Goal: Task Accomplishment & Management: Manage account settings

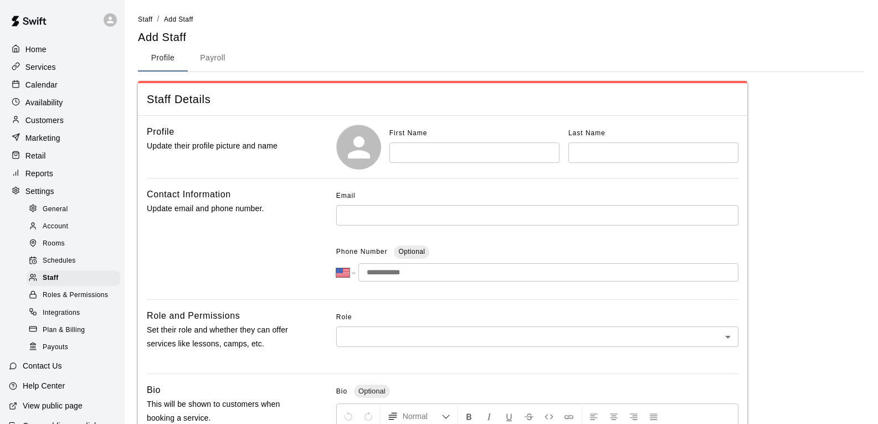
select select "**"
click at [42, 209] on div at bounding box center [36, 209] width 14 height 11
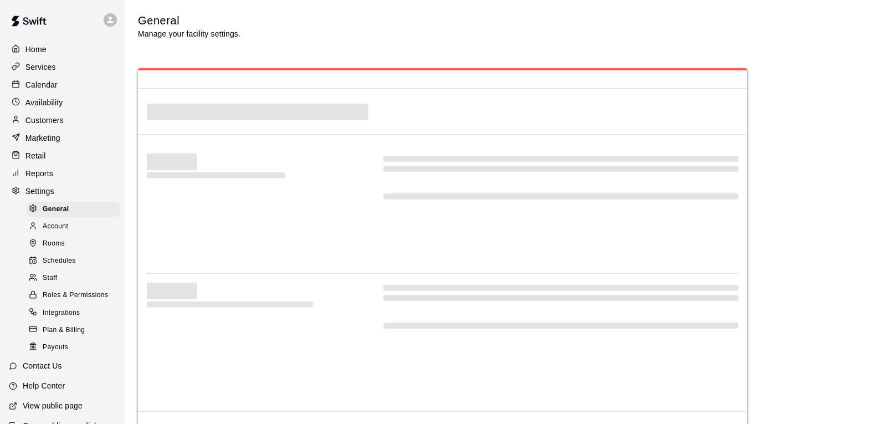
select select "**"
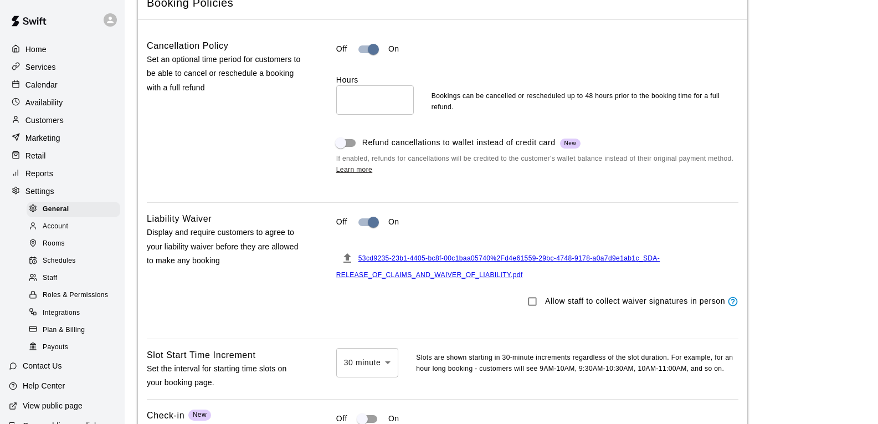
scroll to position [1052, 0]
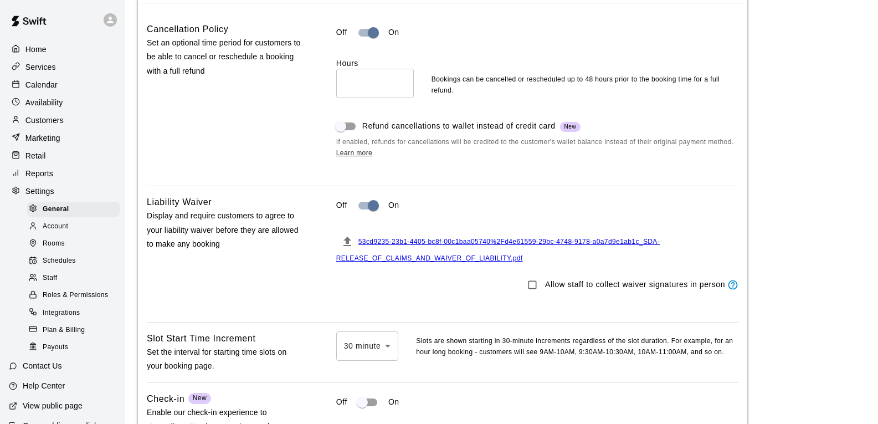
drag, startPoint x: 389, startPoint y: 253, endPoint x: 372, endPoint y: 255, distance: 17.3
click at [372, 255] on span "53cd9235-23b1-4405-bc8f-00c1baa05740%2Fd4e61559-29bc-4748-9178-a0a7d9e1ab1c_SDA…" at bounding box center [497, 250] width 323 height 24
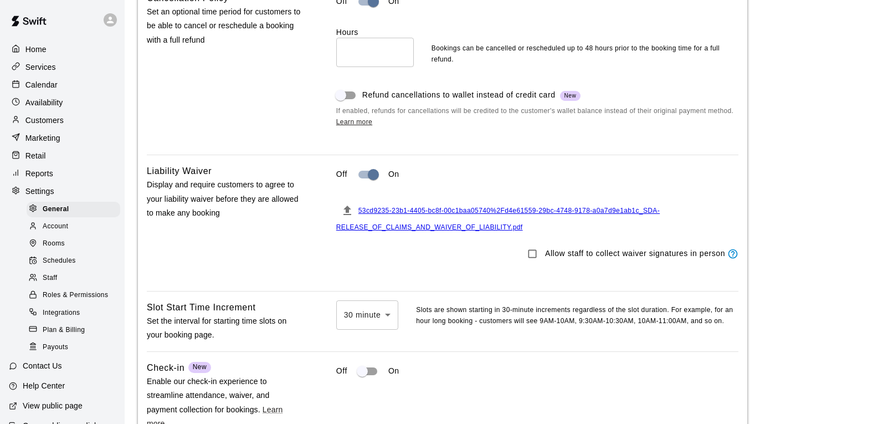
scroll to position [1108, 0]
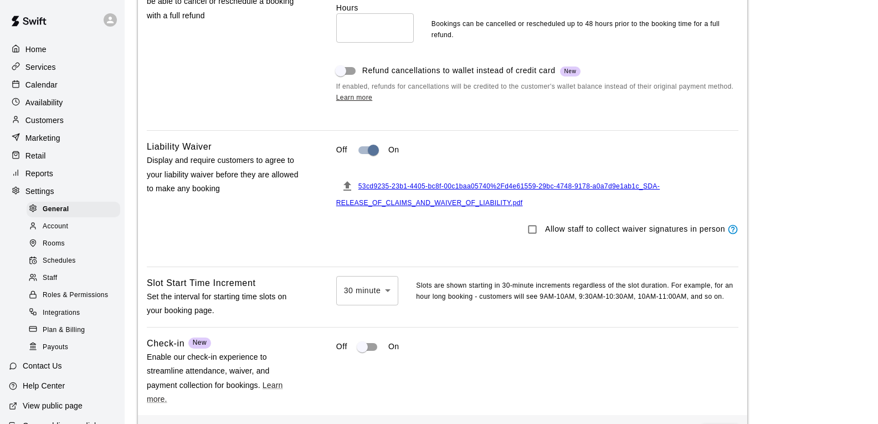
drag, startPoint x: 370, startPoint y: 216, endPoint x: 327, endPoint y: 219, distance: 43.3
click at [327, 219] on div "Liability Waiver Display and require customers to agree to your liability waive…" at bounding box center [442, 199] width 591 height 118
click at [360, 207] on span "53cd9235-23b1-4405-bc8f-00c1baa05740%2Fd4e61559-29bc-4748-9178-a0a7d9e1ab1c_SDA…" at bounding box center [497, 194] width 323 height 24
click at [235, 234] on div "Liability Waiver Display and require customers to agree to your liability waive…" at bounding box center [224, 199] width 154 height 118
drag, startPoint x: 401, startPoint y: 214, endPoint x: 315, endPoint y: 226, distance: 87.3
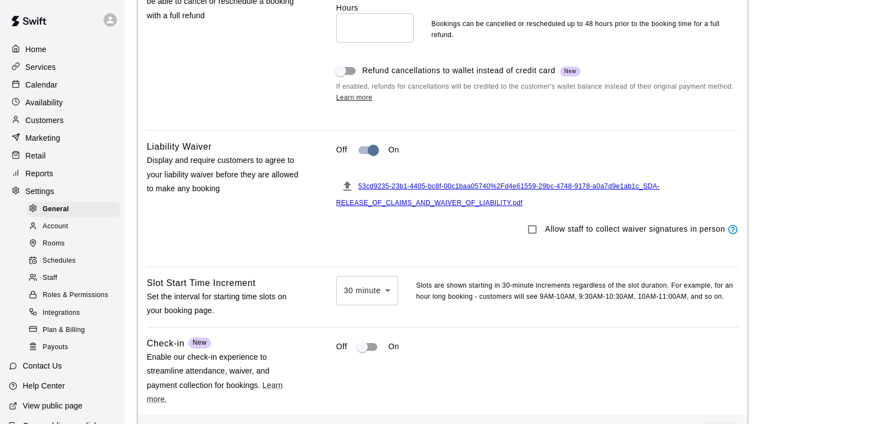
click at [315, 226] on div "Liability Waiver Display and require customers to agree to your liability waive…" at bounding box center [442, 199] width 591 height 118
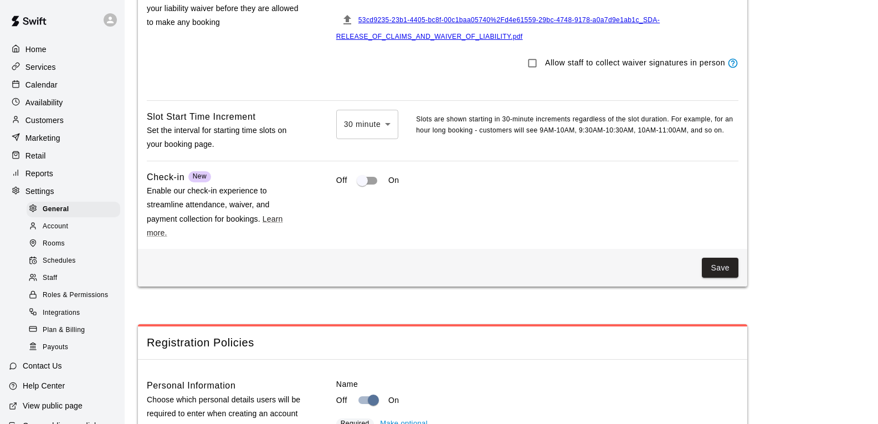
scroll to position [1163, 0]
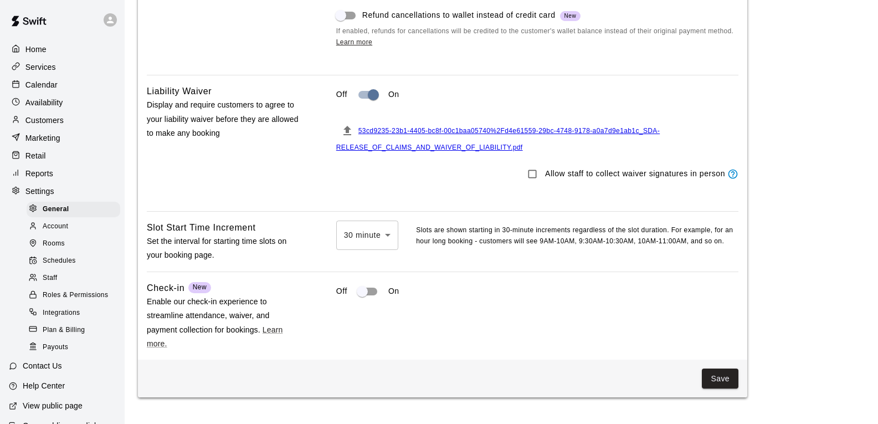
click at [418, 153] on div "53cd9235-23b1-4405-bc8f-00c1baa05740%2Fd4e61559-29bc-4748-9178-a0a7d9e1ab1c_SDA…" at bounding box center [537, 137] width 402 height 34
click at [576, 143] on span "53cd9235-23b1-4405-bc8f-00c1baa05740%2Fd4e61559-29bc-4748-9178-a0a7d9e1ab1c_SDA…" at bounding box center [497, 139] width 323 height 24
click at [393, 151] on span "53cd9235-23b1-4405-bc8f-00c1baa05740%2Fd4e61559-29bc-4748-9178-a0a7d9e1ab1c_SDA…" at bounding box center [497, 139] width 323 height 24
drag, startPoint x: 444, startPoint y: 162, endPoint x: 403, endPoint y: 184, distance: 46.3
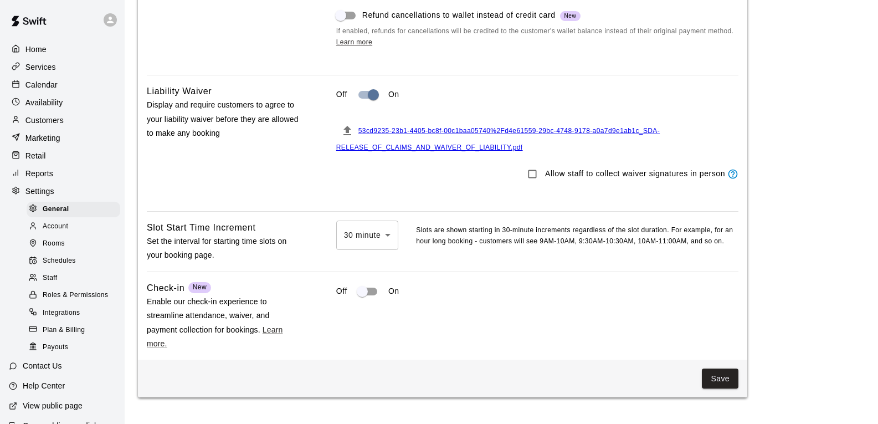
click at [403, 184] on div "Allow staff to collect waiver signatures in person" at bounding box center [537, 173] width 402 height 21
click at [256, 123] on p "Display and require customers to agree to your liability waiver before they are…" at bounding box center [224, 119] width 154 height 42
click at [344, 135] on icon "File must be a PDF with max upload size of 2MB" at bounding box center [347, 130] width 8 height 9
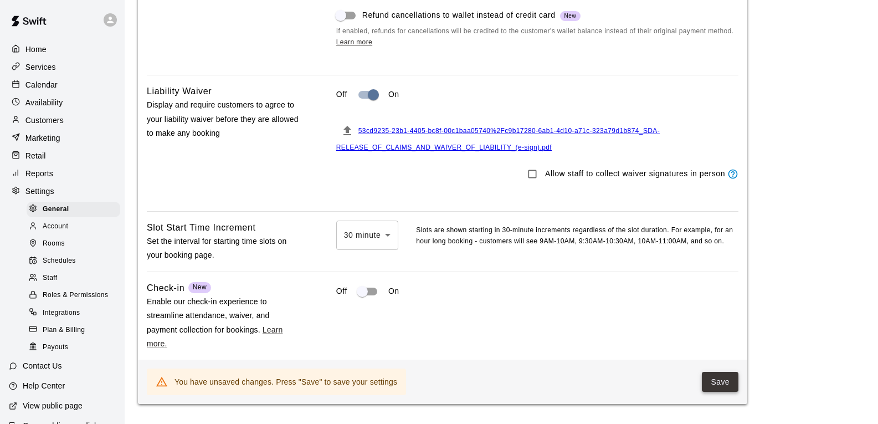
click at [714, 392] on button "Save" at bounding box center [720, 382] width 37 height 20
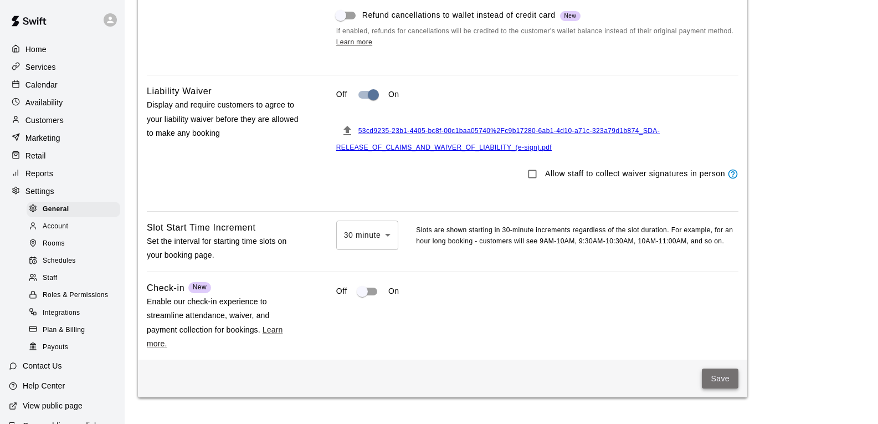
click at [725, 389] on button "Save" at bounding box center [720, 378] width 37 height 20
click at [714, 389] on button "Save" at bounding box center [720, 378] width 37 height 20
click at [39, 45] on p "Home" at bounding box center [35, 49] width 21 height 11
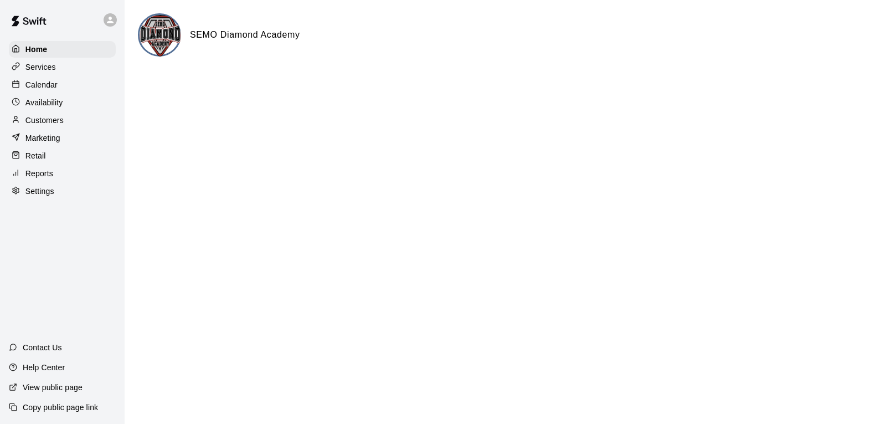
click at [54, 193] on div "Settings" at bounding box center [62, 191] width 107 height 17
select select "**"
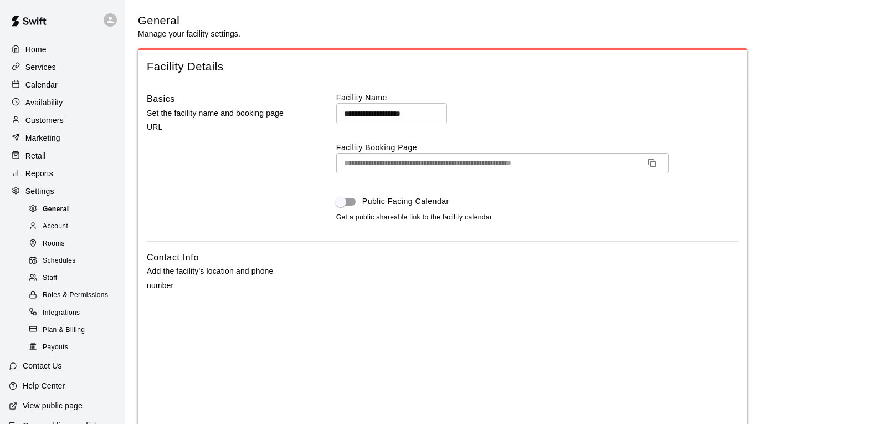
click at [59, 212] on span "General" at bounding box center [56, 209] width 27 height 11
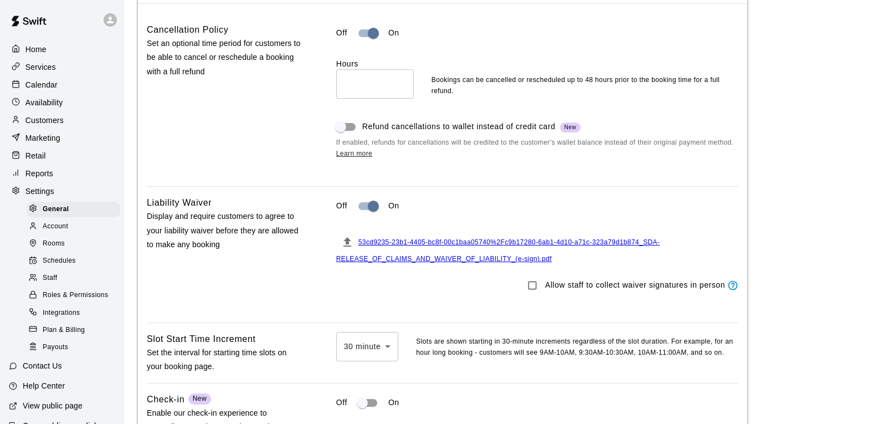
scroll to position [1052, 0]
click at [507, 253] on span "53cd9235-23b1-4405-bc8f-00c1baa05740%2Fc9b17280-6ab1-4d10-a71c-323a79d1b874_SDA…" at bounding box center [497, 250] width 323 height 24
click at [62, 246] on span "Rooms" at bounding box center [54, 243] width 22 height 11
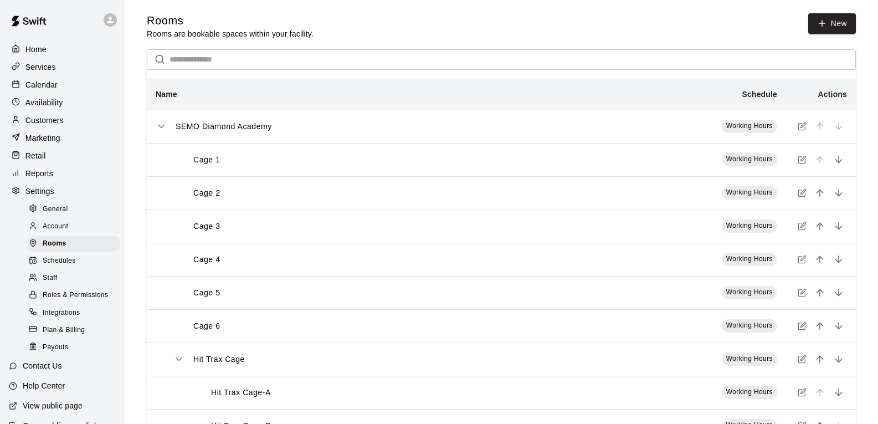
click at [75, 266] on span "Schedules" at bounding box center [59, 260] width 33 height 11
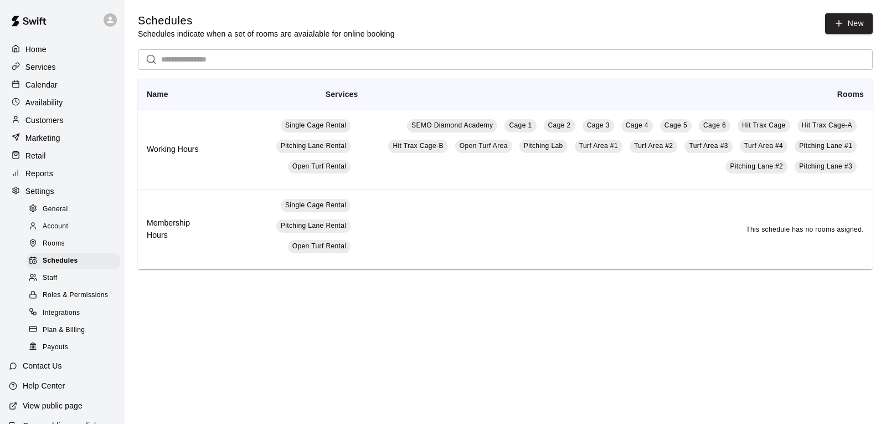
click at [80, 285] on div "Staff" at bounding box center [74, 278] width 94 height 16
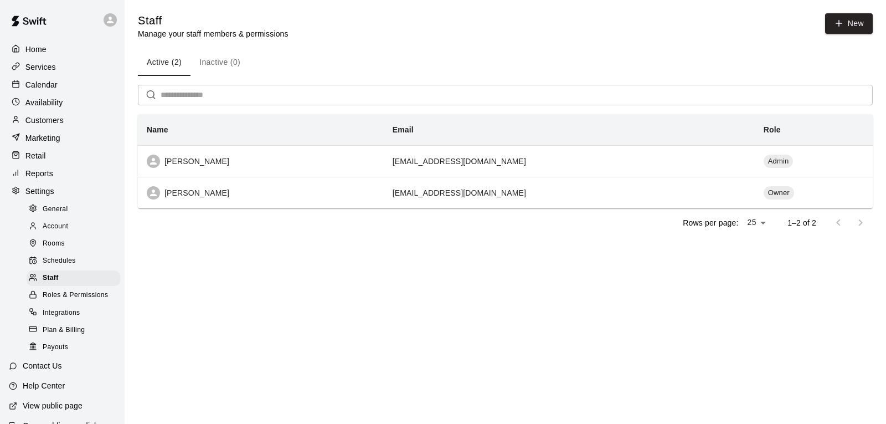
click at [78, 301] on span "Roles & Permissions" at bounding box center [75, 295] width 65 height 11
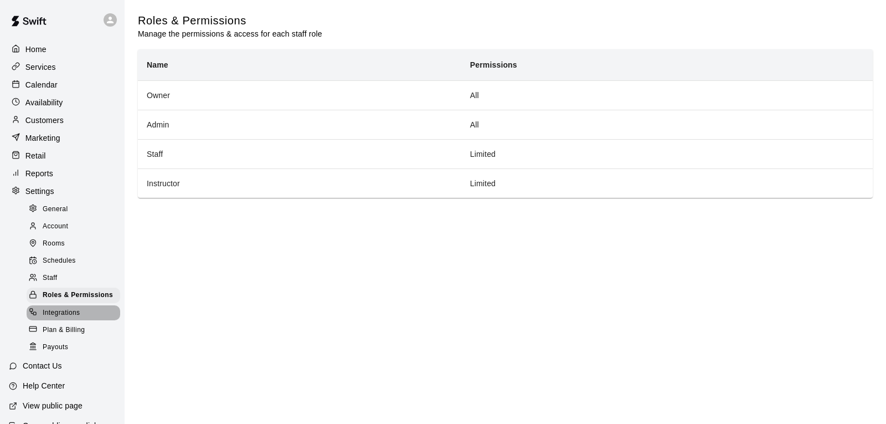
click at [77, 318] on span "Integrations" at bounding box center [62, 312] width 38 height 11
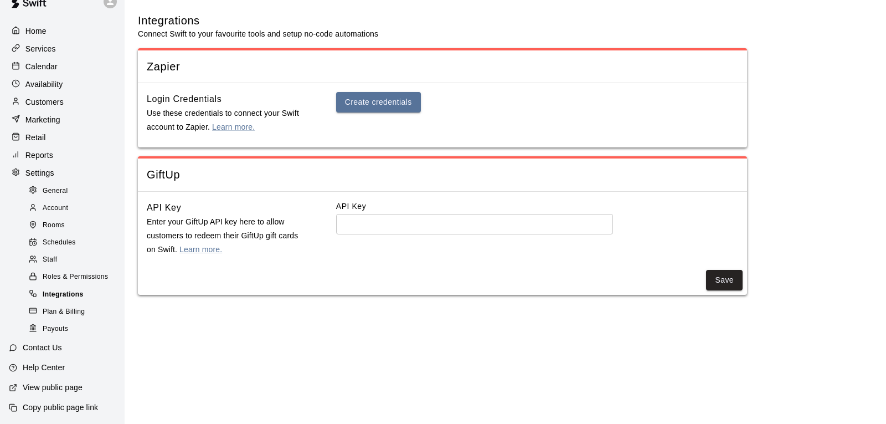
scroll to position [29, 0]
click at [58, 310] on span "Plan & Billing" at bounding box center [64, 311] width 42 height 11
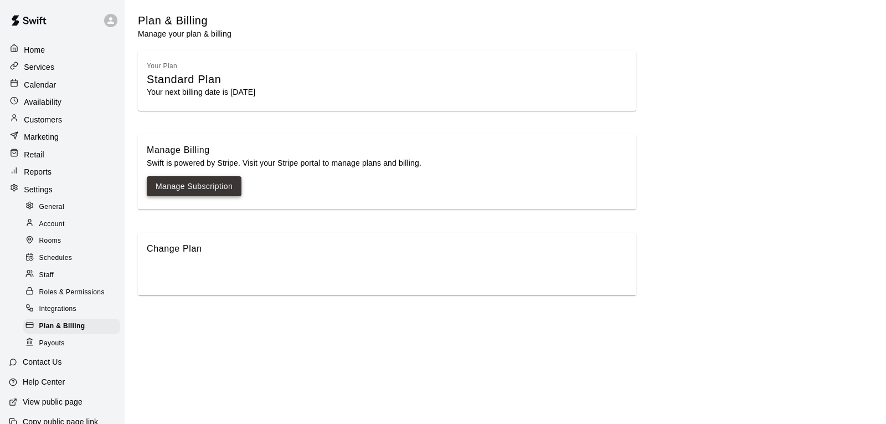
click at [207, 188] on link "Manage Subscription" at bounding box center [194, 186] width 77 height 14
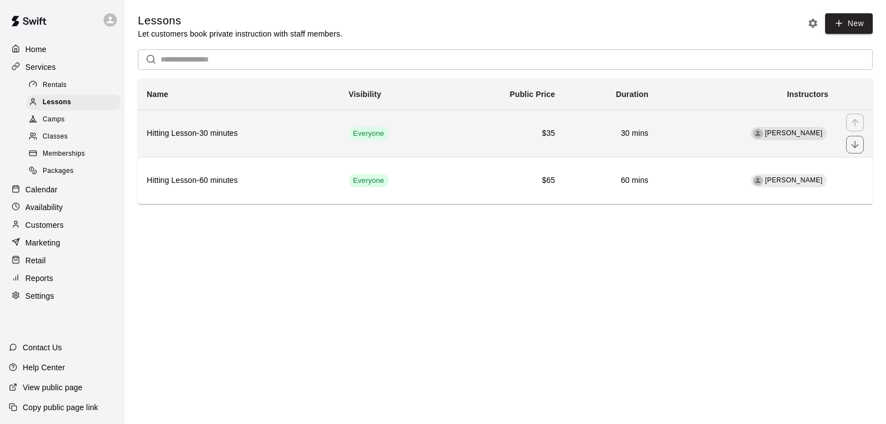
click at [160, 142] on th "Hitting Lesson-30 minutes" at bounding box center [239, 133] width 202 height 47
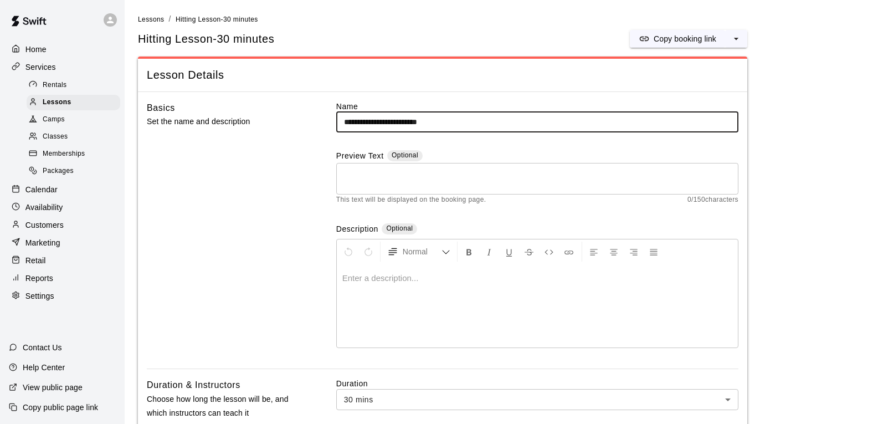
click at [343, 121] on input "**********" at bounding box center [537, 122] width 402 height 20
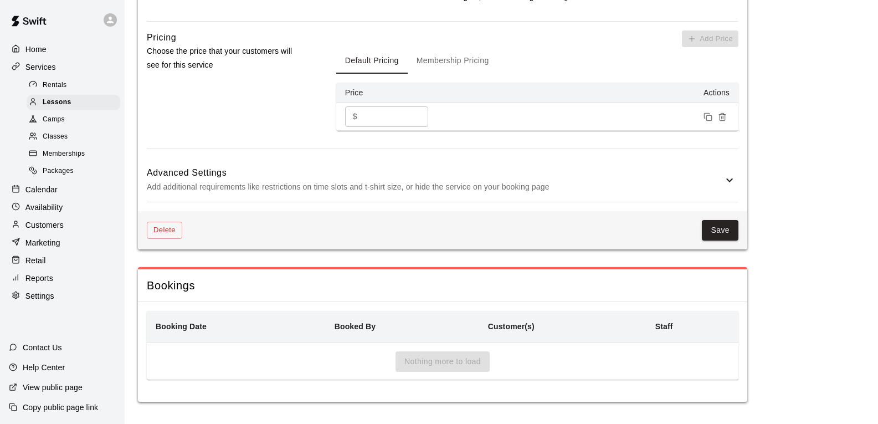
scroll to position [1018, 0]
type input "**********"
click at [711, 224] on button "Save" at bounding box center [720, 230] width 37 height 20
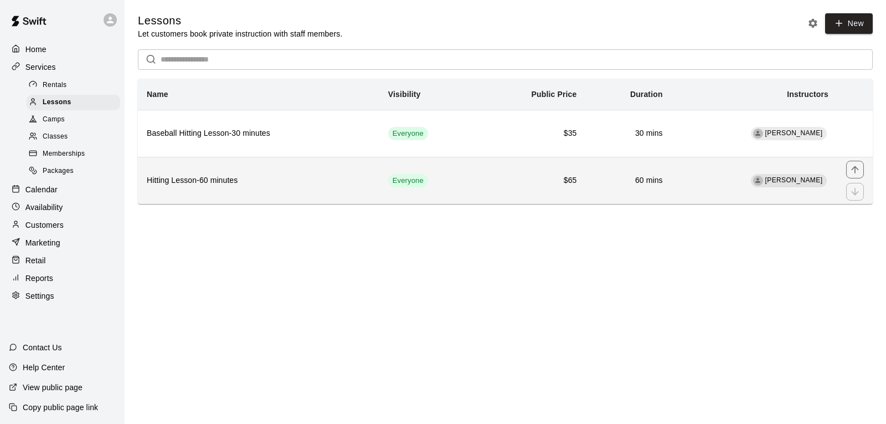
click at [197, 183] on h6 "Hitting Lesson-60 minutes" at bounding box center [259, 180] width 224 height 12
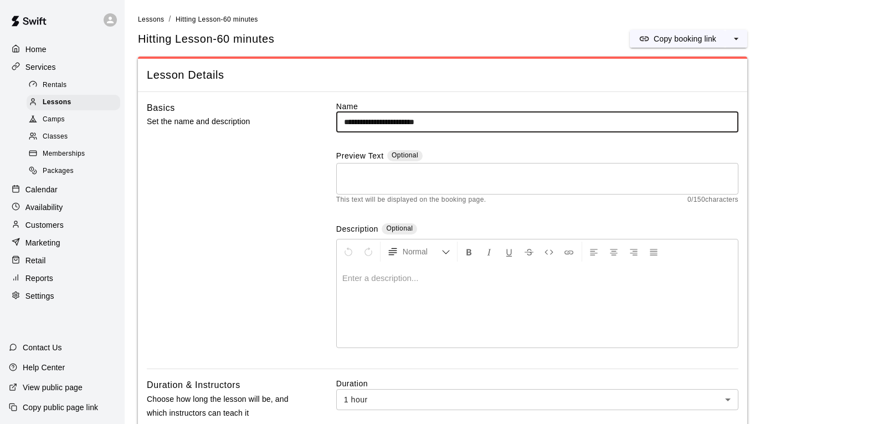
click at [341, 118] on input "**********" at bounding box center [537, 122] width 402 height 20
click at [396, 120] on input "**********" at bounding box center [537, 122] width 402 height 20
type input "**********"
click at [339, 284] on div at bounding box center [537, 305] width 401 height 83
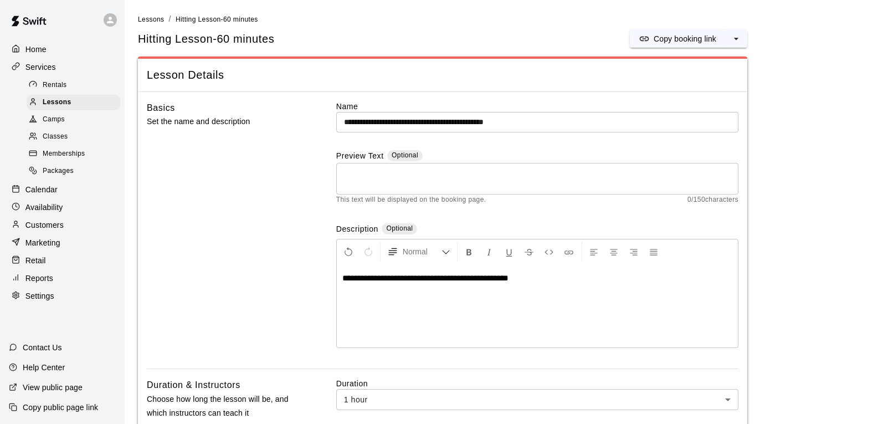
click at [310, 281] on div "**********" at bounding box center [442, 235] width 591 height 268
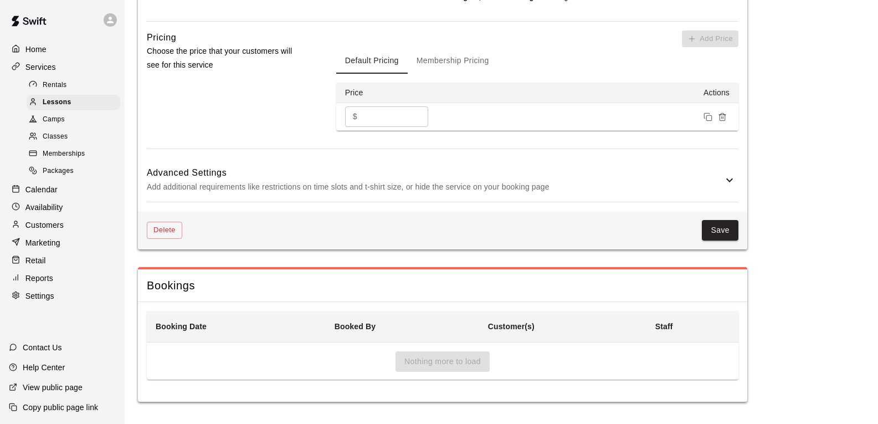
scroll to position [1018, 0]
click at [712, 227] on button "Save" at bounding box center [720, 230] width 37 height 20
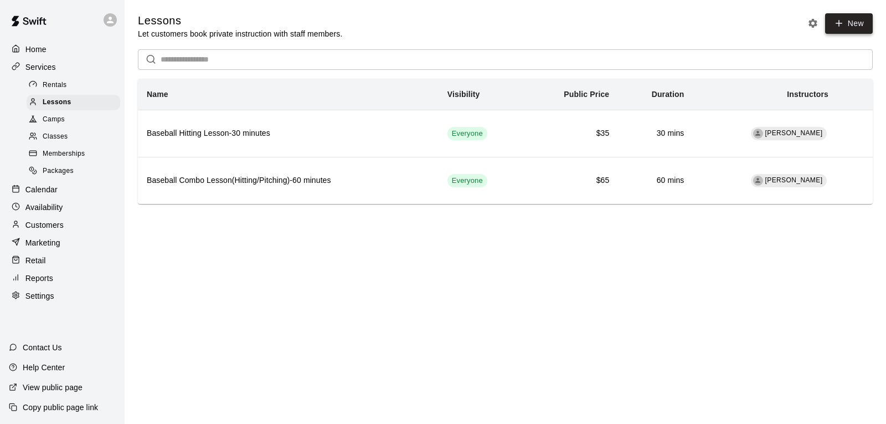
click at [853, 21] on link "New" at bounding box center [849, 23] width 48 height 20
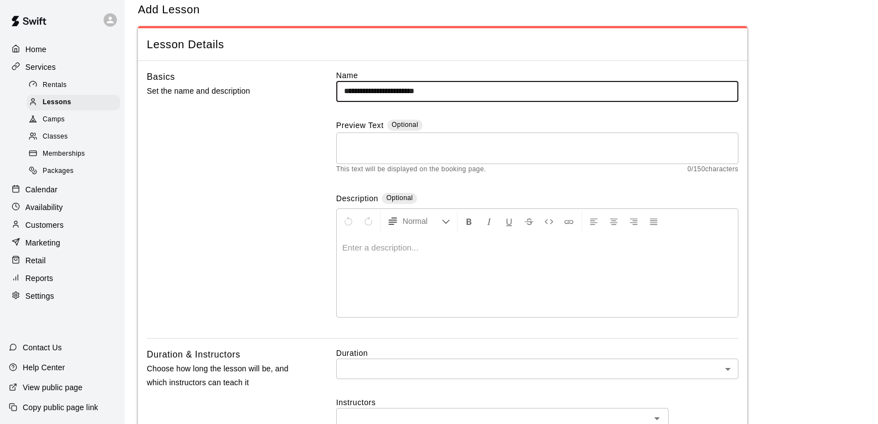
scroll to position [55, 0]
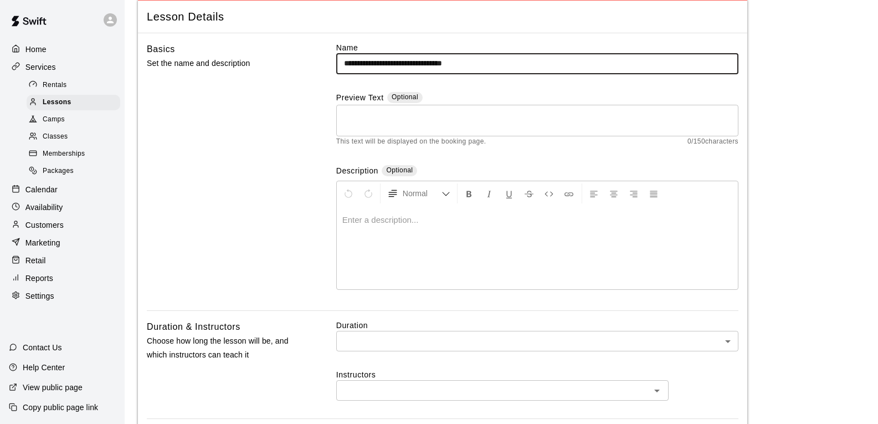
type input "**********"
click at [267, 154] on div "Basics Set the name and description" at bounding box center [224, 176] width 154 height 268
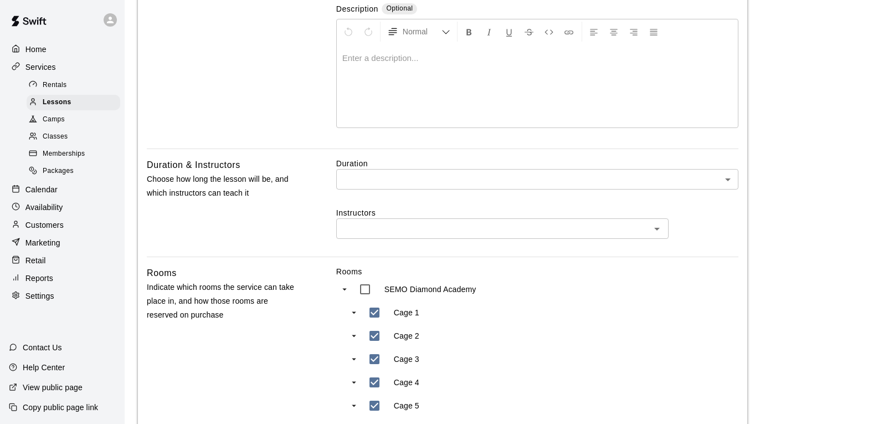
scroll to position [222, 0]
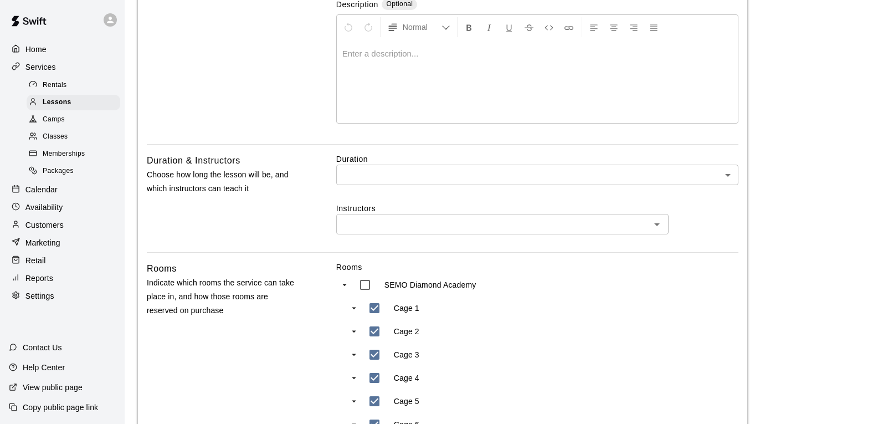
click at [420, 164] on body "**********" at bounding box center [439, 404] width 878 height 1253
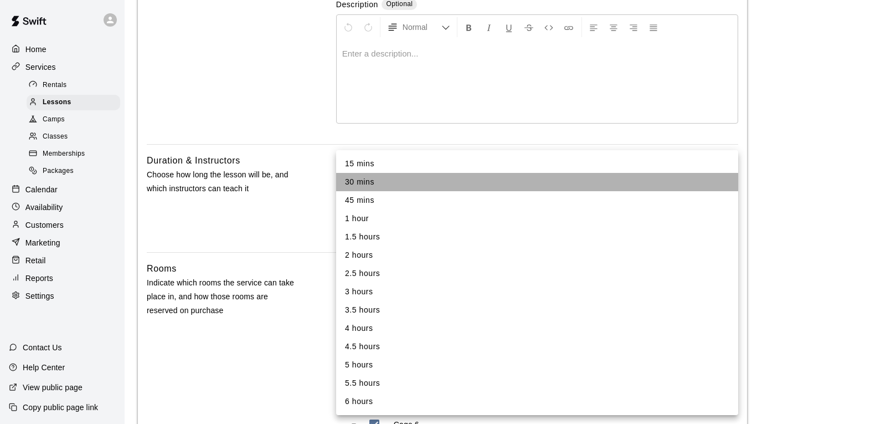
click at [406, 187] on li "30 mins" at bounding box center [537, 182] width 402 height 18
type input "**"
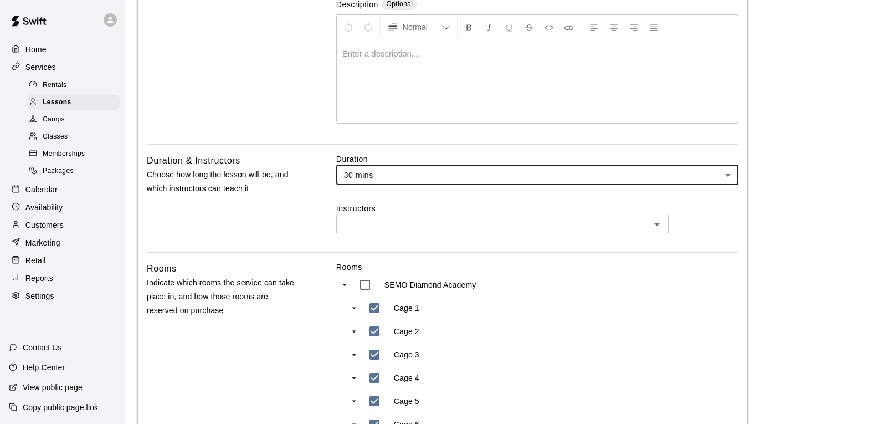
click at [403, 220] on input "text" at bounding box center [492, 224] width 307 height 14
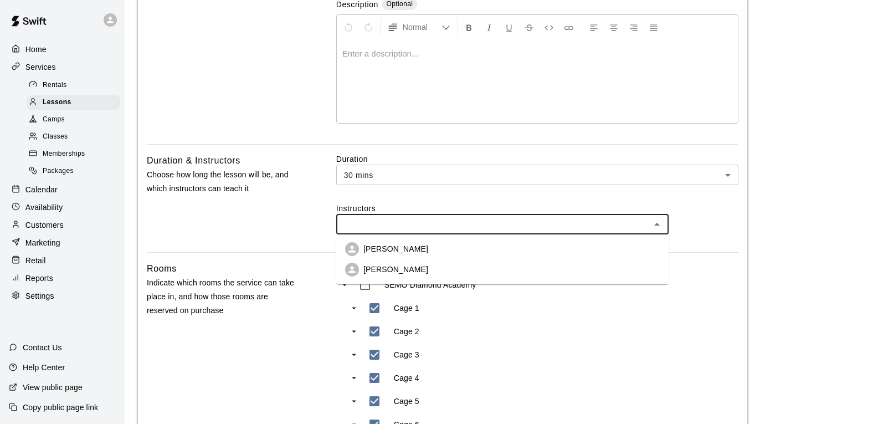
click at [407, 268] on p "[PERSON_NAME]" at bounding box center [395, 269] width 65 height 11
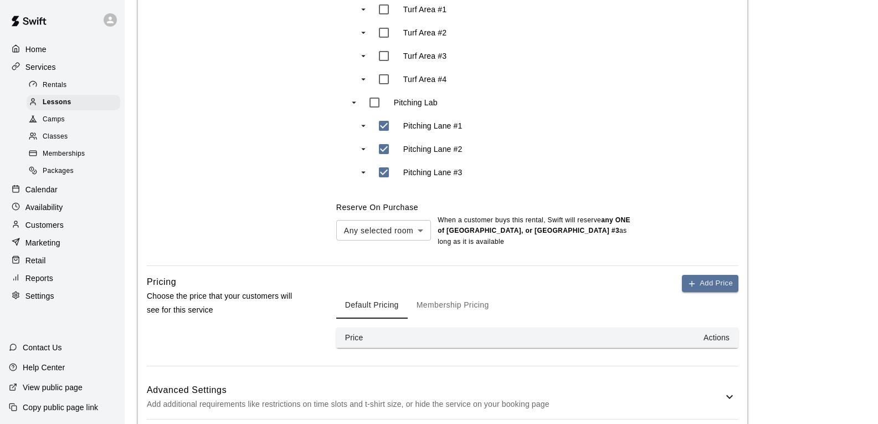
scroll to position [775, 0]
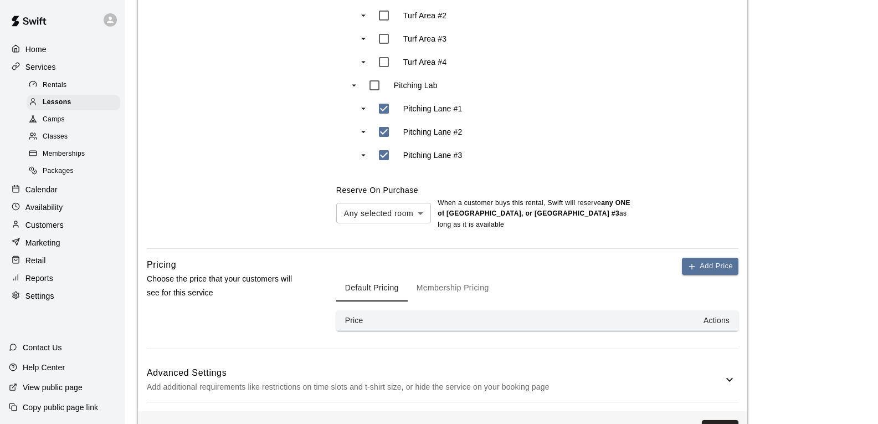
type input "***"
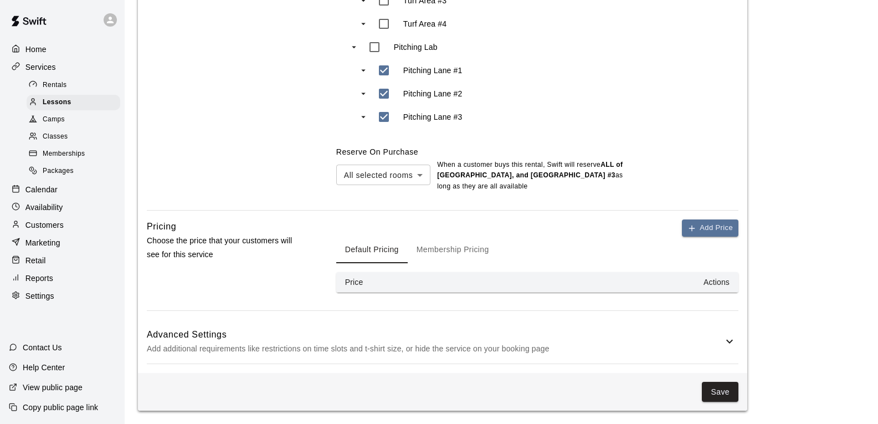
click at [365, 283] on th "Price" at bounding box center [391, 282] width 111 height 20
click at [351, 283] on th "Price" at bounding box center [391, 282] width 111 height 20
click at [727, 226] on button "Add Price" at bounding box center [710, 227] width 56 height 17
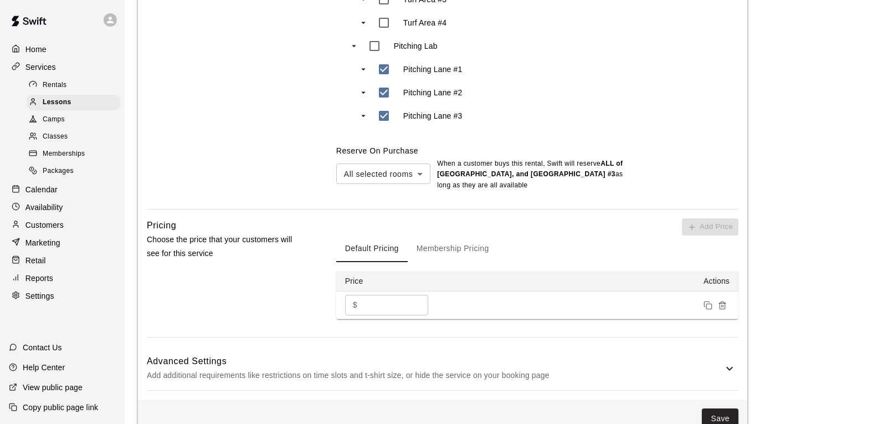
click at [393, 305] on input "*" at bounding box center [395, 305] width 66 height 20
type input "**"
click at [318, 291] on div "Pricing Choose the price that your customers will see for this service Add Pric…" at bounding box center [442, 277] width 591 height 119
click at [444, 250] on button "Membership Pricing" at bounding box center [453, 248] width 90 height 27
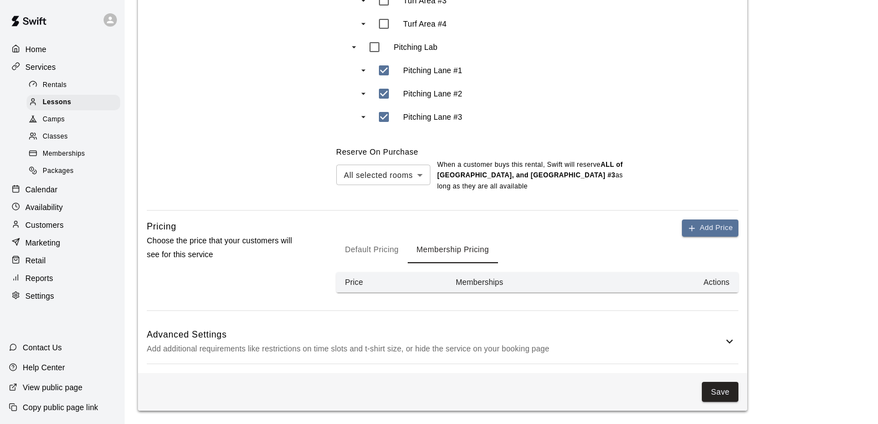
click at [364, 285] on th "Price" at bounding box center [391, 282] width 111 height 20
click at [692, 238] on div "Default Pricing Membership Pricing" at bounding box center [537, 249] width 402 height 27
click at [696, 233] on button "Add Price" at bounding box center [710, 227] width 56 height 17
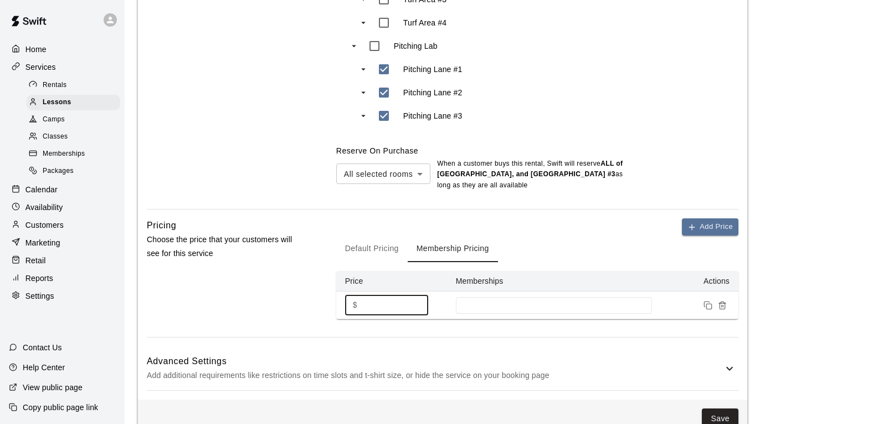
click at [370, 306] on input "*" at bounding box center [395, 305] width 66 height 20
type input "*****"
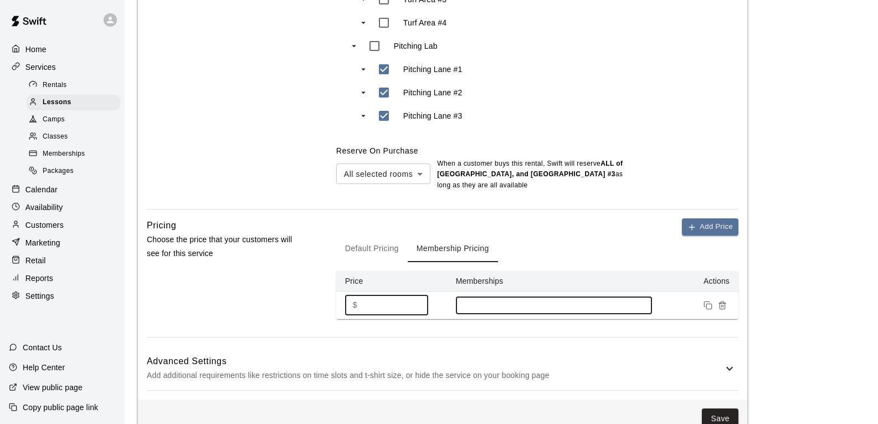
click at [475, 303] on input at bounding box center [553, 305] width 185 height 9
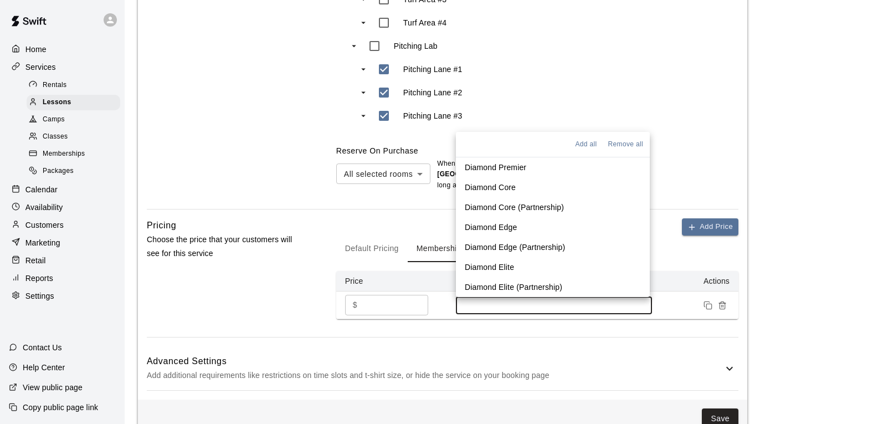
click at [518, 169] on p "Diamond Premier" at bounding box center [495, 167] width 61 height 11
click at [515, 179] on li "Diamond Core" at bounding box center [553, 186] width 194 height 20
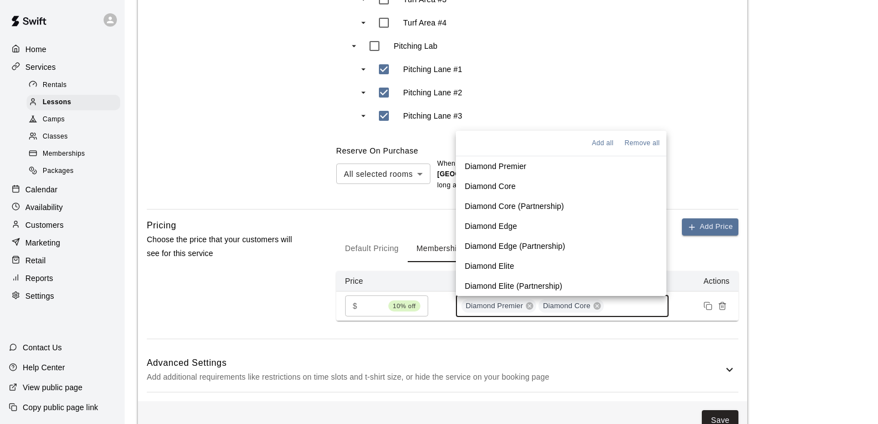
click at [515, 201] on p "Diamond Core (Partnership)" at bounding box center [514, 205] width 99 height 11
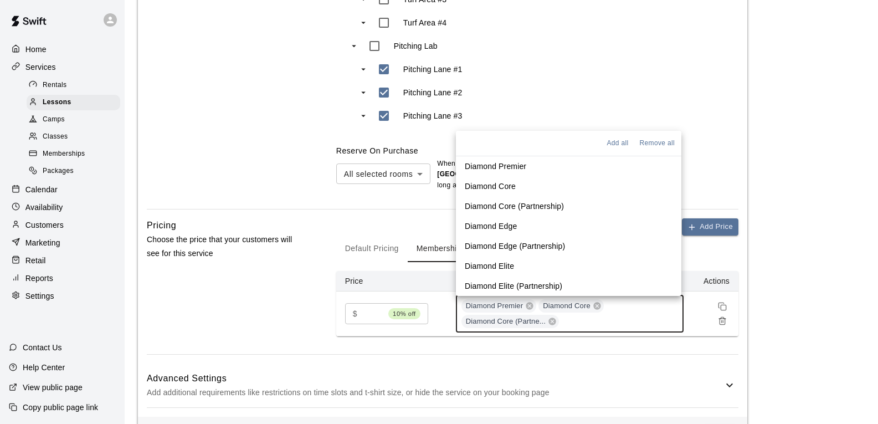
click at [511, 220] on p "Diamond Edge" at bounding box center [491, 225] width 52 height 11
click at [511, 246] on p "Diamond Edge (Partnership)" at bounding box center [515, 245] width 100 height 11
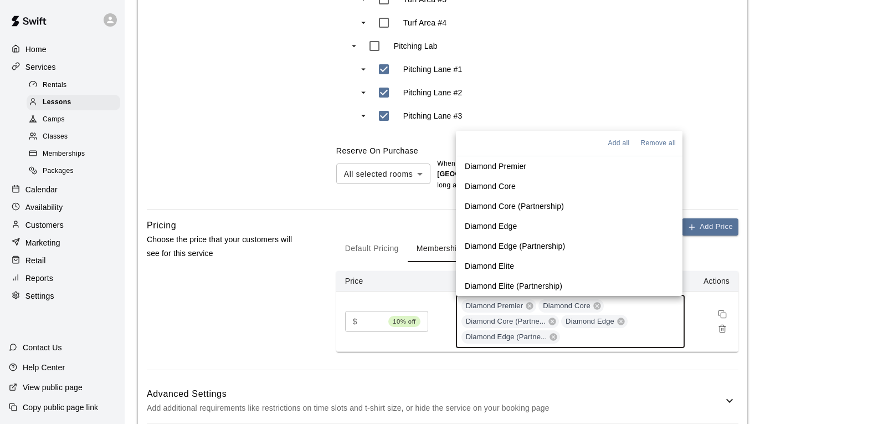
click at [502, 267] on p "Diamond Elite" at bounding box center [489, 265] width 49 height 11
click at [501, 282] on p "Diamond Elite (Partnership)" at bounding box center [513, 285] width 97 height 11
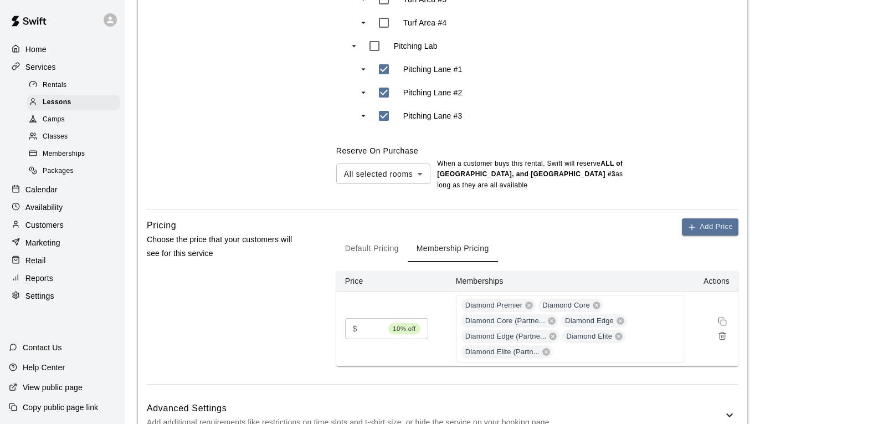
click at [241, 321] on div "Pricing Choose the price that your customers will see for this service" at bounding box center [224, 301] width 154 height 166
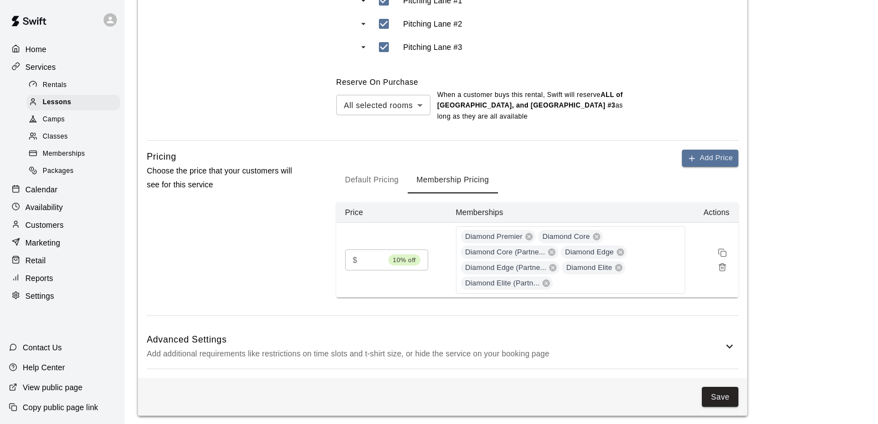
scroll to position [889, 0]
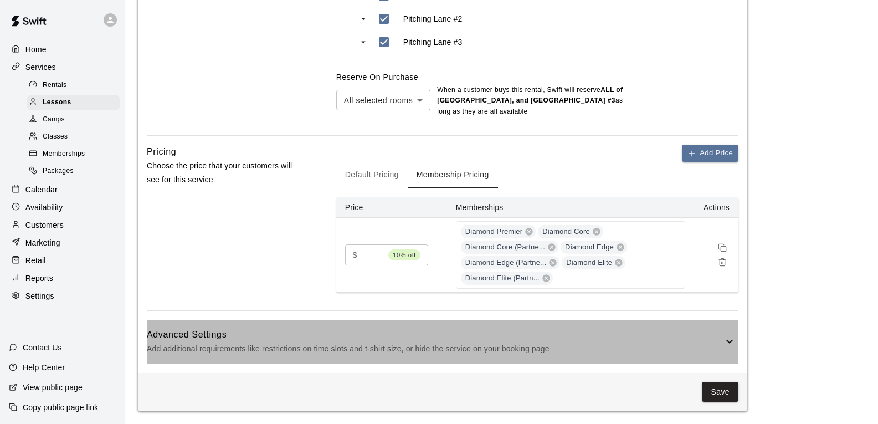
click at [728, 335] on icon at bounding box center [729, 340] width 13 height 13
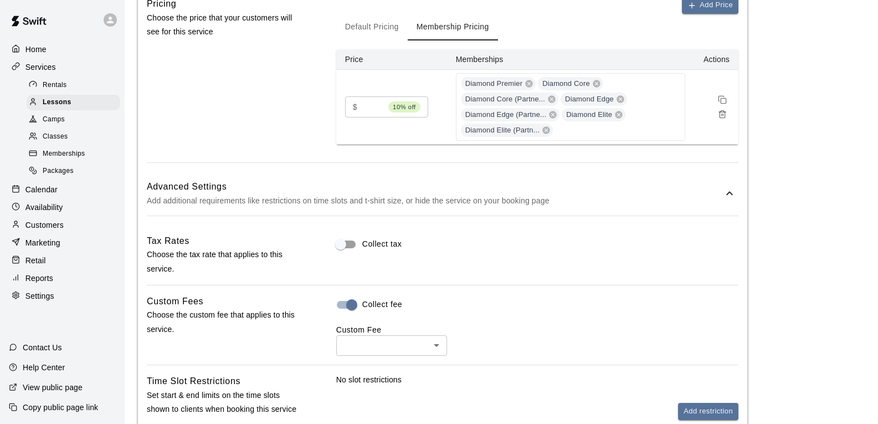
scroll to position [1055, 0]
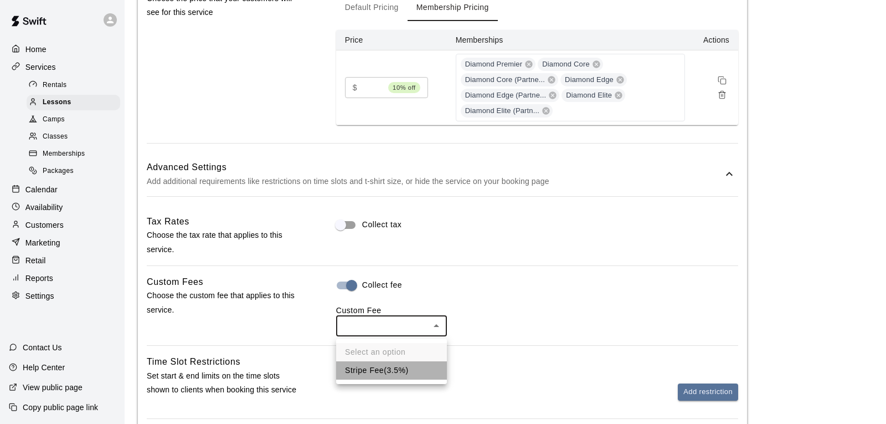
click at [374, 368] on li "Stripe Fee ( 3.5% )" at bounding box center [391, 370] width 111 height 18
type input "***"
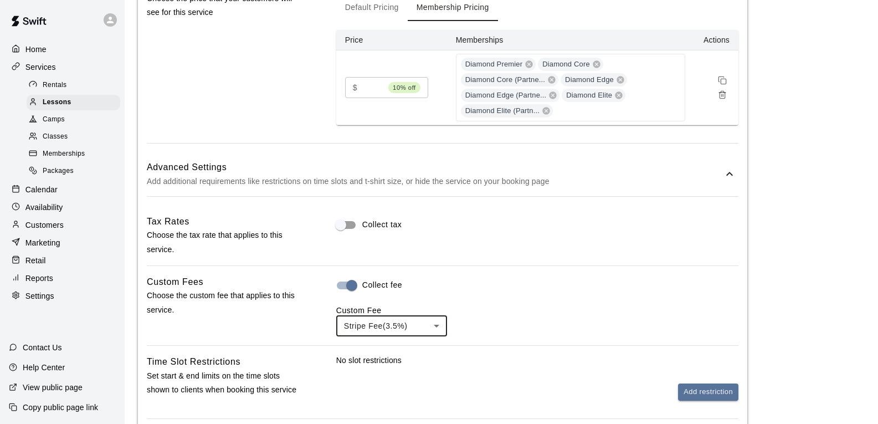
click at [310, 339] on div "Tax Rates Choose the tax rate that applies to this service. Collect tax Custom …" at bounding box center [442, 415] width 591 height 403
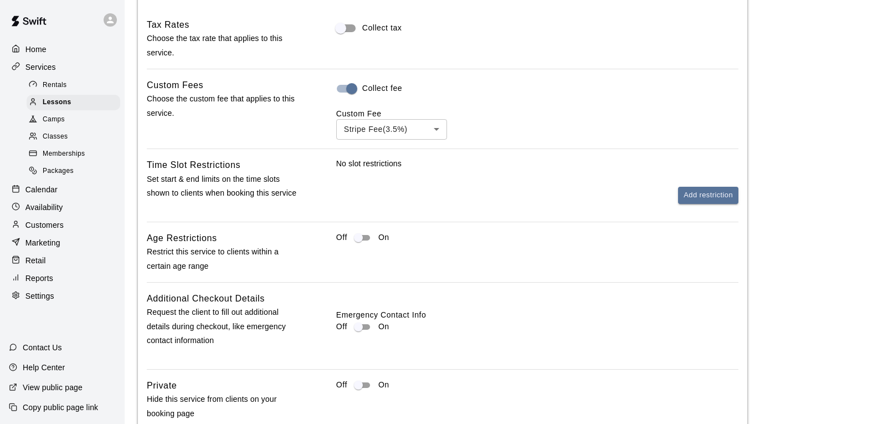
scroll to position [1277, 0]
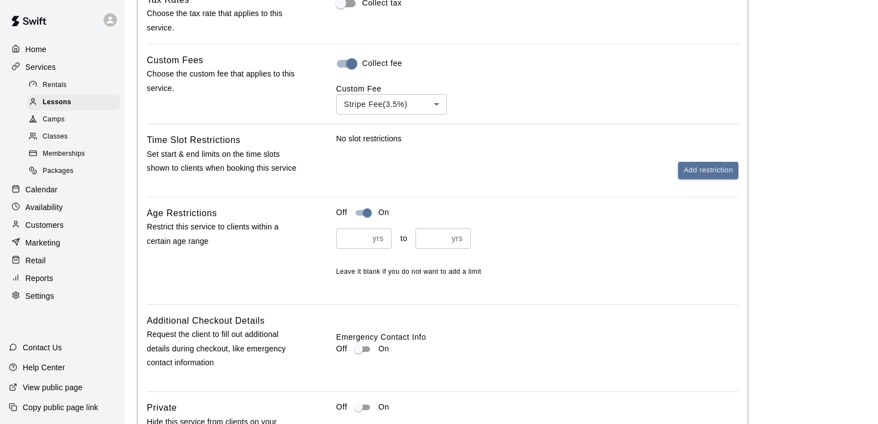
click at [377, 238] on p "yrs" at bounding box center [377, 239] width 11 height 12
click at [362, 239] on input "*" at bounding box center [352, 238] width 32 height 20
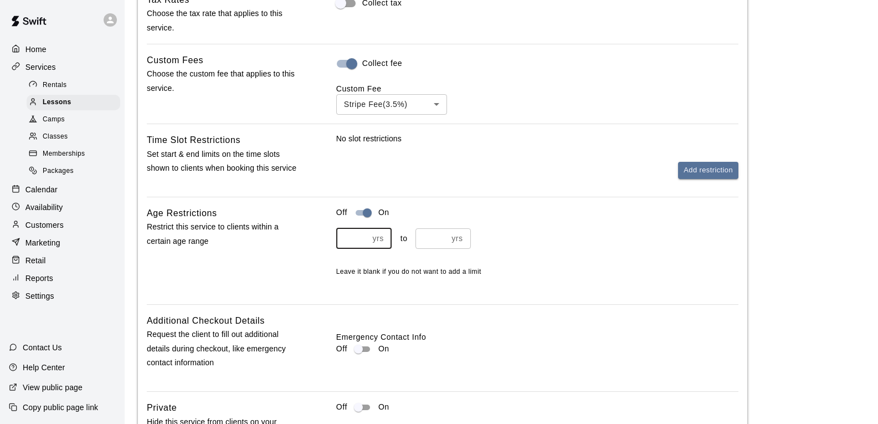
click at [362, 239] on input "*" at bounding box center [352, 238] width 32 height 20
type input "*"
click at [362, 239] on input "*" at bounding box center [352, 238] width 32 height 20
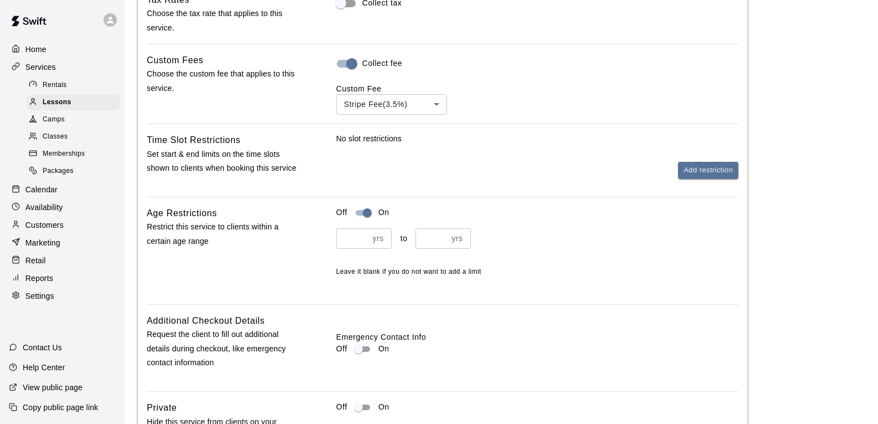
click at [311, 254] on div "Age Restrictions Restrict this service to clients within a certain age range Of…" at bounding box center [442, 250] width 591 height 89
click at [268, 271] on div "Age Restrictions Restrict this service to clients within a certain age range" at bounding box center [224, 250] width 154 height 89
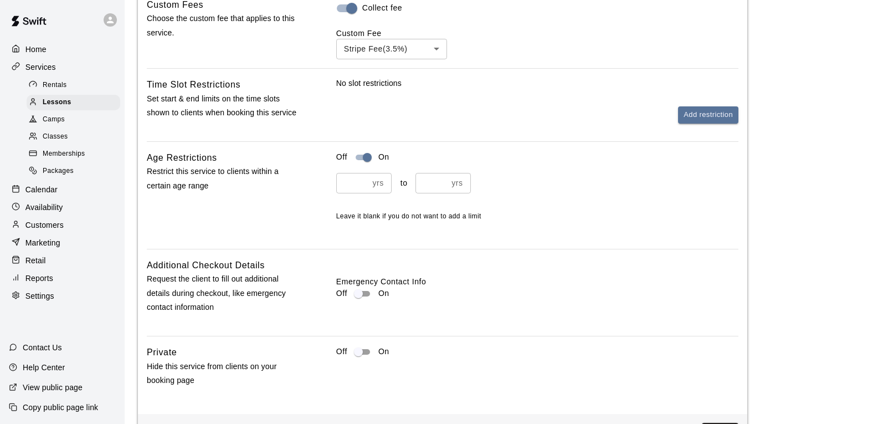
scroll to position [1376, 0]
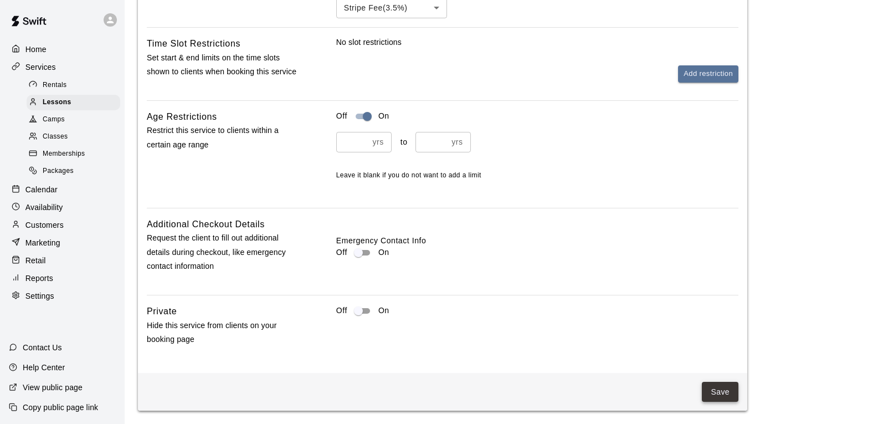
click at [720, 395] on button "Save" at bounding box center [720, 392] width 37 height 20
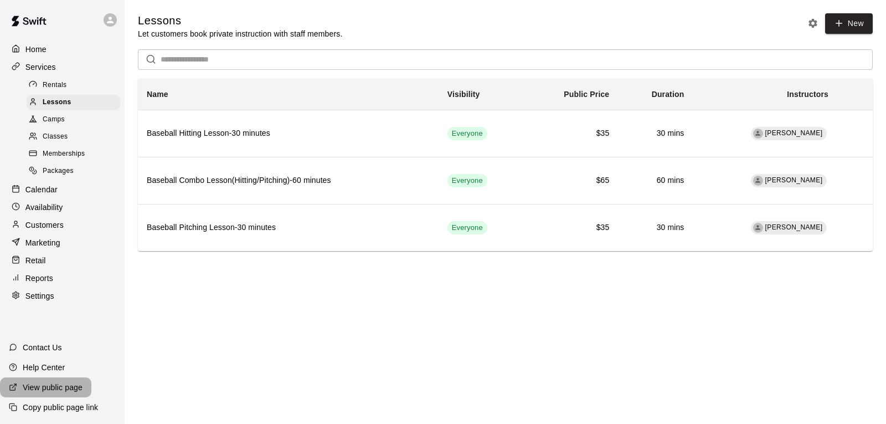
click at [73, 386] on p "View public page" at bounding box center [53, 387] width 60 height 11
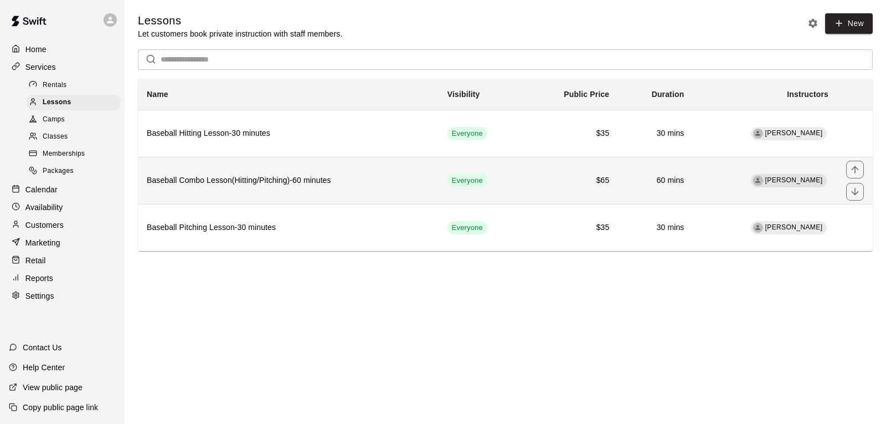
click at [332, 187] on h6 "Baseball Combo Lesson(Hitting/Pitching)-60 minutes" at bounding box center [288, 180] width 283 height 12
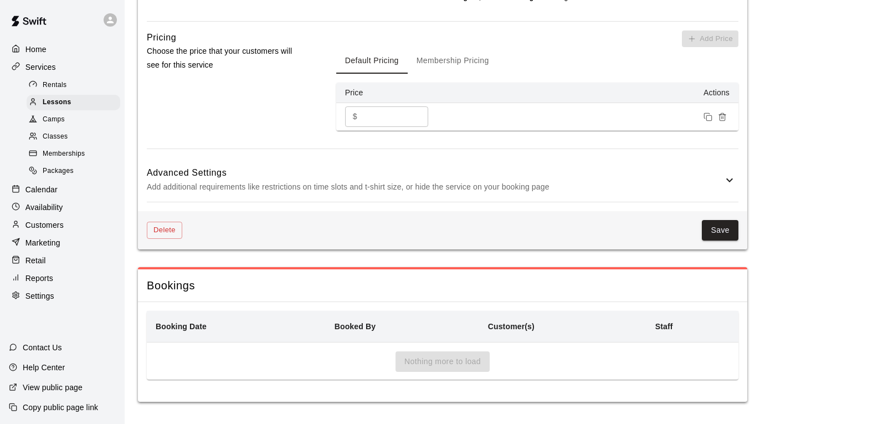
scroll to position [1018, 0]
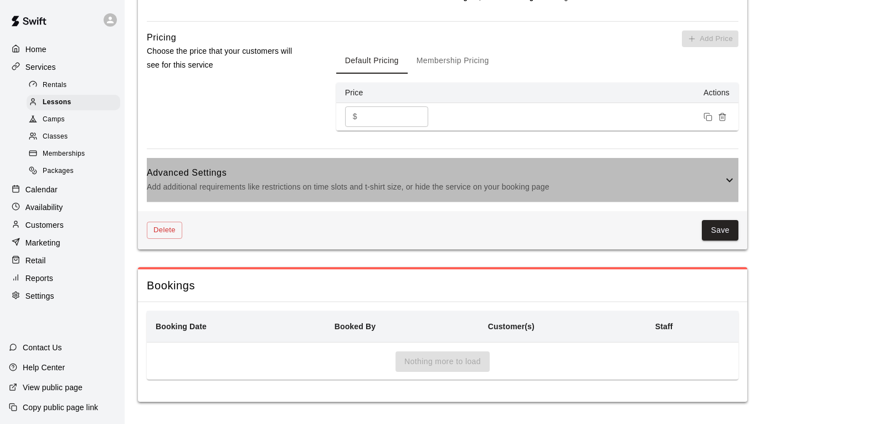
click at [732, 180] on icon at bounding box center [729, 179] width 13 height 13
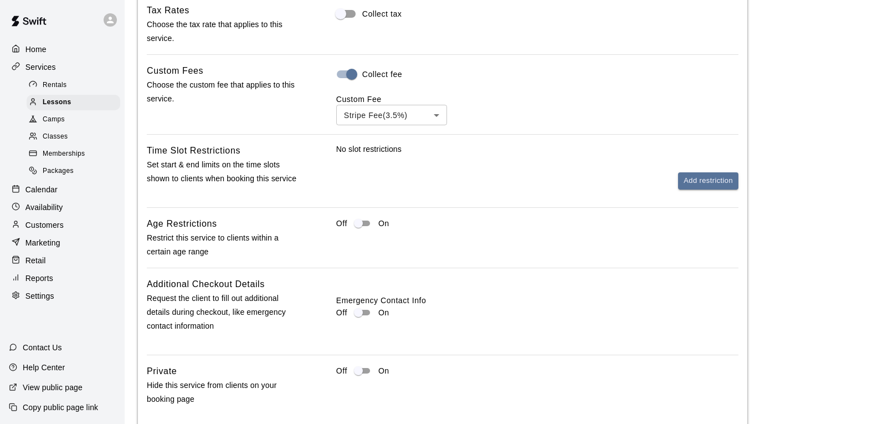
scroll to position [1239, 0]
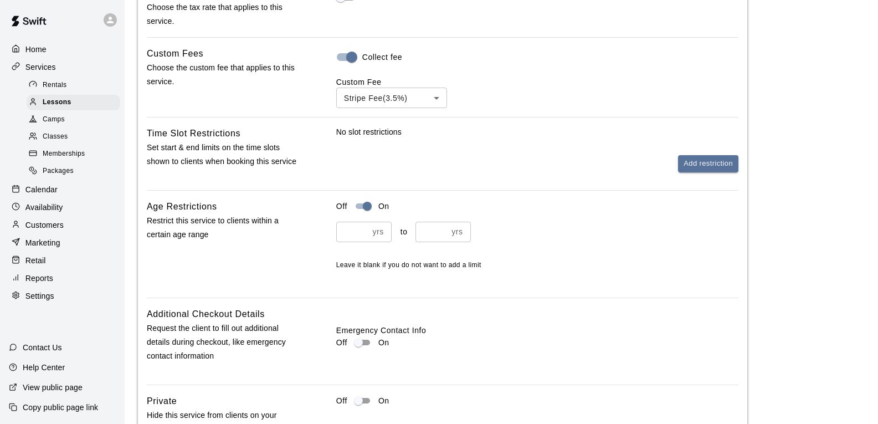
click at [375, 238] on p "yrs" at bounding box center [377, 232] width 11 height 12
click at [370, 242] on div "yrs ​" at bounding box center [363, 232] width 55 height 20
click at [364, 241] on input "*" at bounding box center [352, 232] width 32 height 20
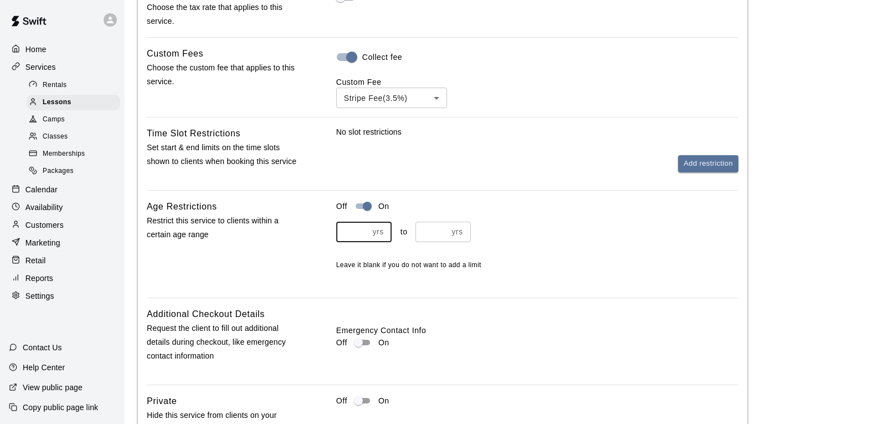
click at [364, 241] on input "*" at bounding box center [352, 232] width 32 height 20
type input "*"
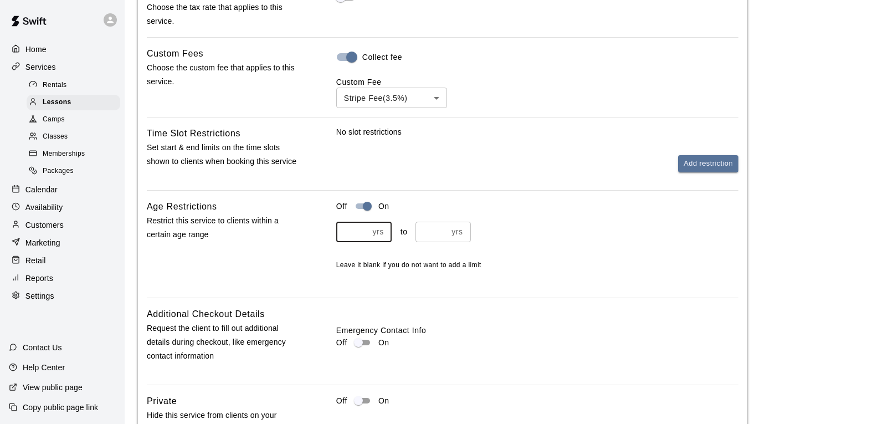
click at [364, 241] on input "*" at bounding box center [352, 232] width 32 height 20
click at [320, 256] on div "Age Restrictions Restrict this service to clients within a certain age range Of…" at bounding box center [442, 243] width 591 height 89
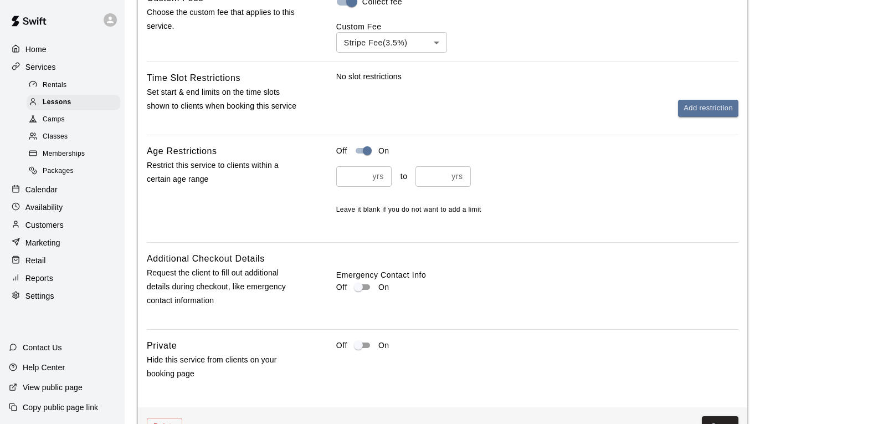
scroll to position [1350, 0]
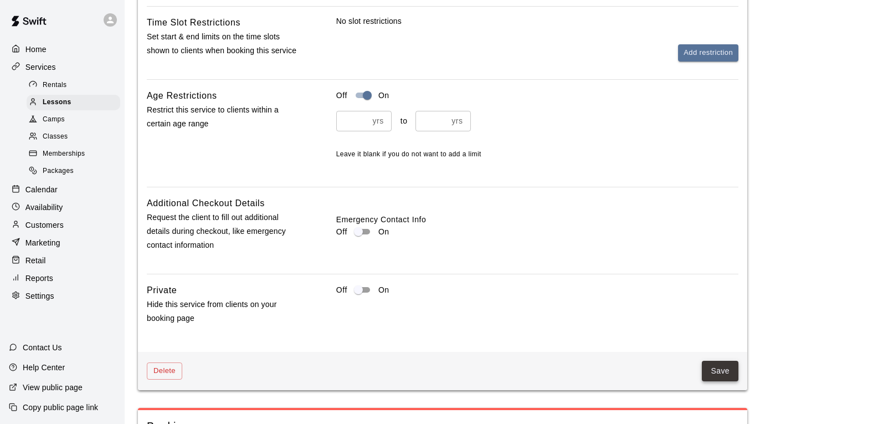
click at [717, 381] on button "Save" at bounding box center [720, 371] width 37 height 20
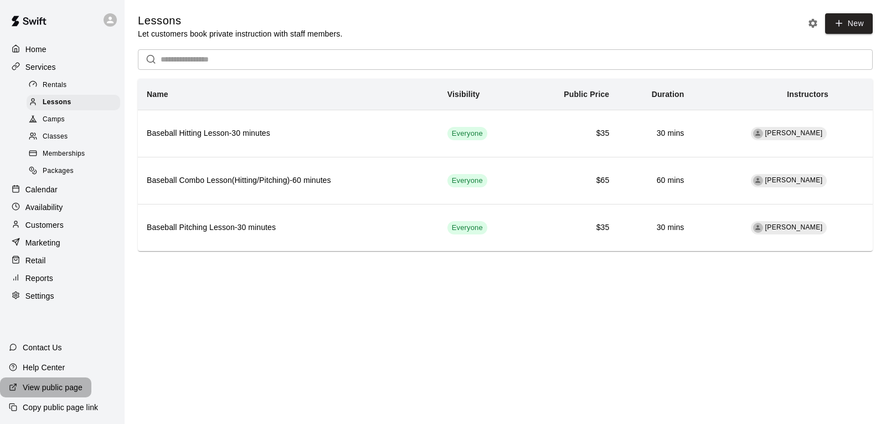
click at [38, 390] on p "View public page" at bounding box center [53, 387] width 60 height 11
click at [847, 27] on link "New" at bounding box center [849, 23] width 48 height 20
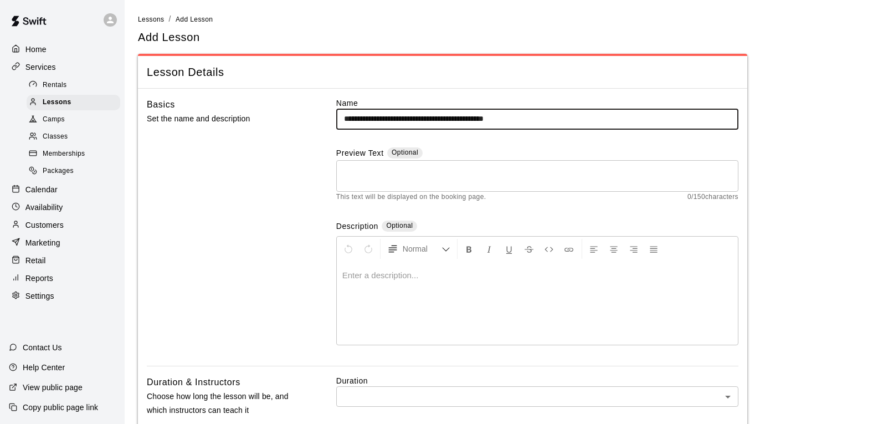
click at [492, 119] on input "**********" at bounding box center [537, 119] width 402 height 20
type input "**********"
click at [264, 171] on div "Basics Set the name and description" at bounding box center [224, 231] width 154 height 268
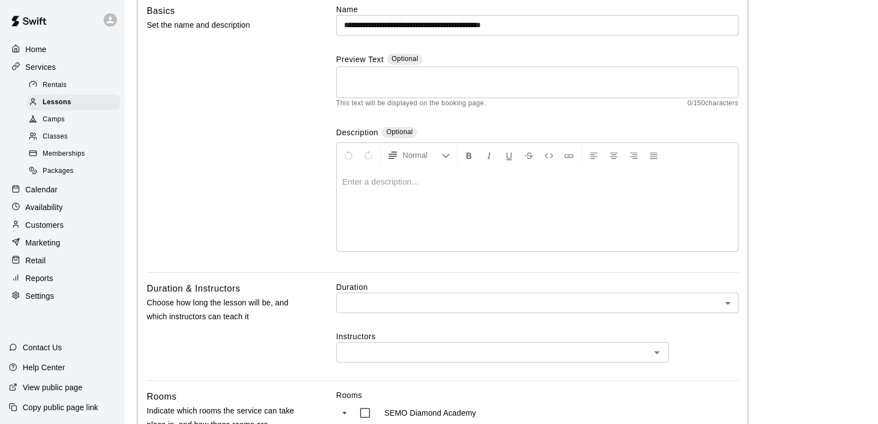
scroll to position [111, 0]
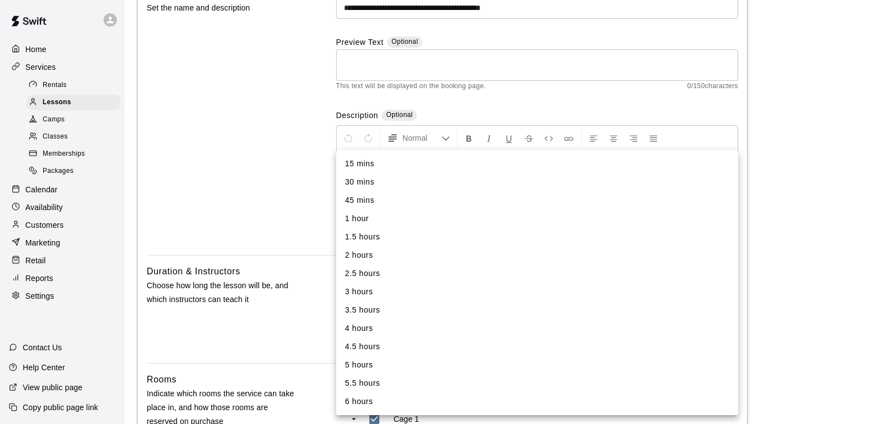
click at [378, 214] on li "1 hour" at bounding box center [537, 218] width 402 height 18
type input "**"
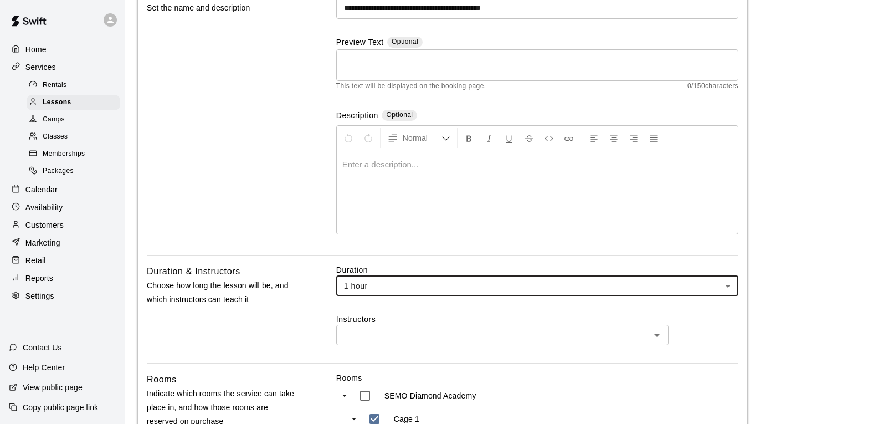
click at [280, 223] on div "Basics Set the name and description" at bounding box center [224, 121] width 154 height 268
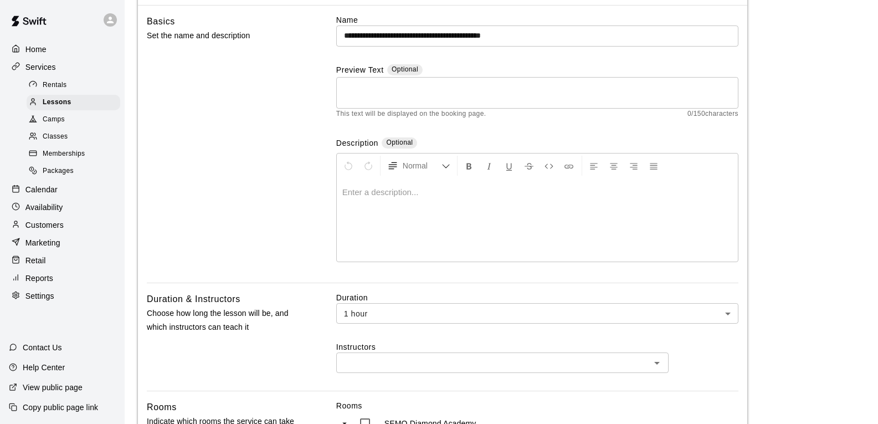
scroll to position [166, 0]
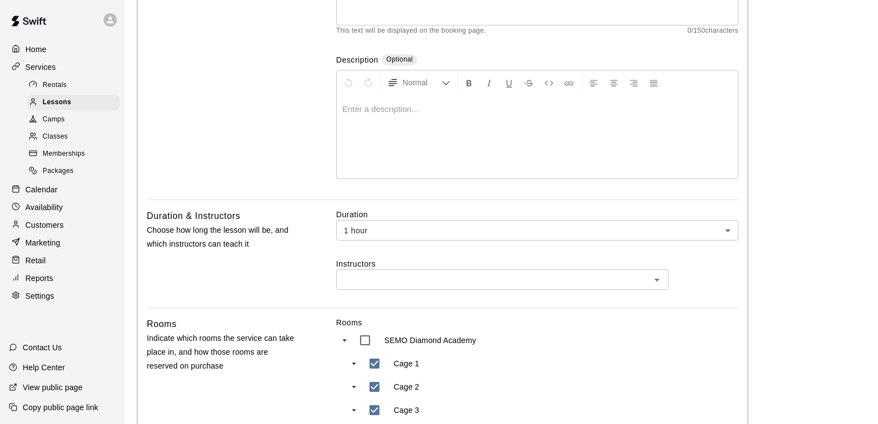
click at [359, 280] on input "text" at bounding box center [492, 279] width 307 height 14
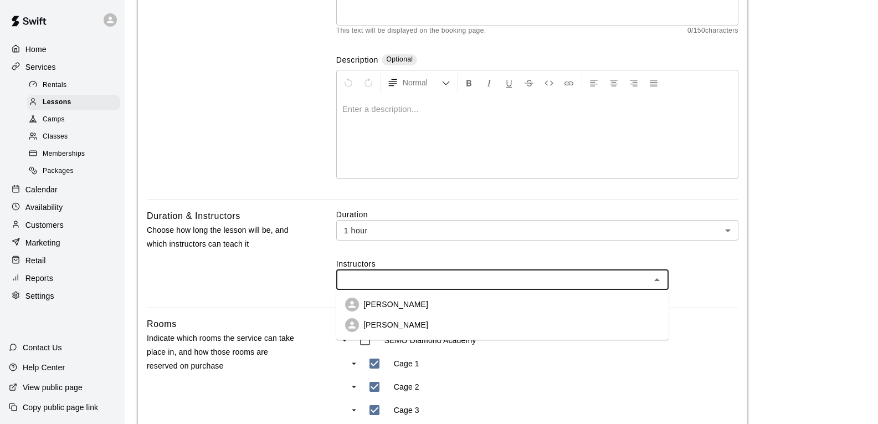
click at [375, 325] on p "[PERSON_NAME]" at bounding box center [395, 324] width 65 height 11
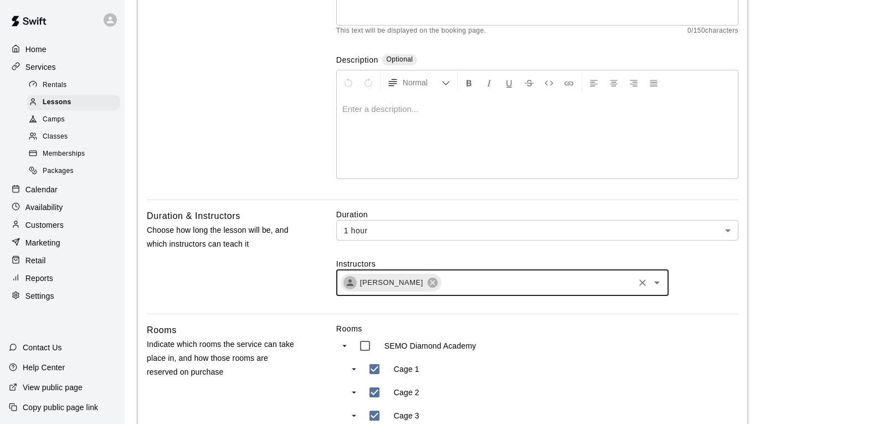
click at [296, 289] on div "Duration & Instructors Choose how long the lesson will be, and which instructor…" at bounding box center [224, 261] width 154 height 105
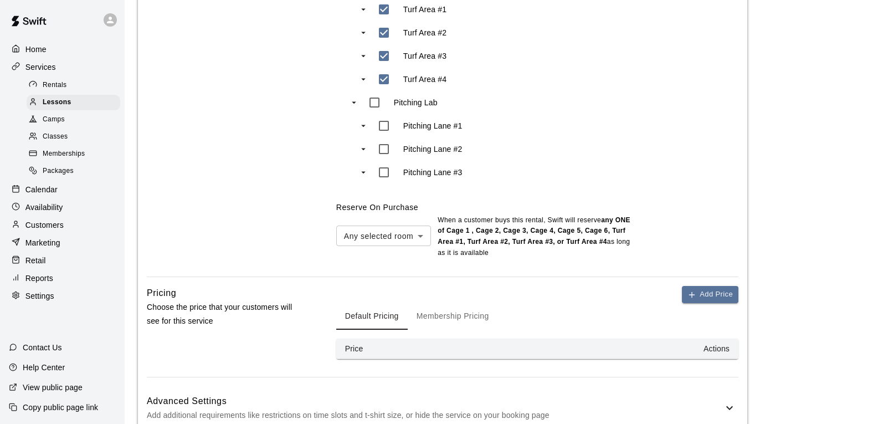
scroll to position [775, 0]
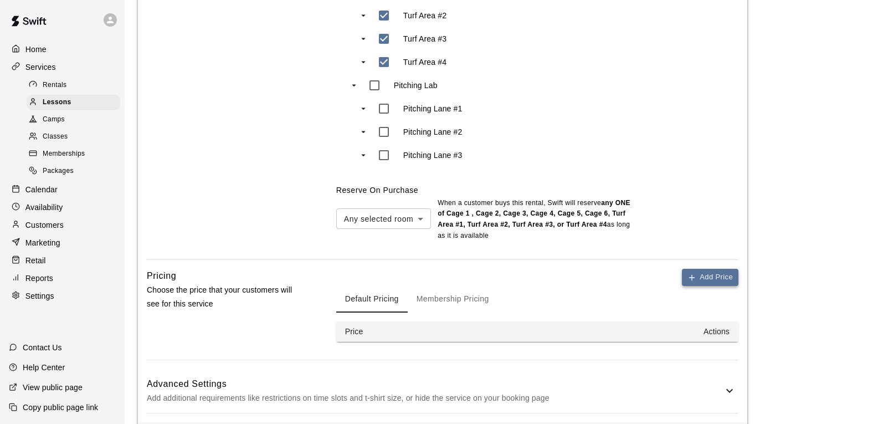
click at [697, 278] on button "Add Price" at bounding box center [710, 277] width 56 height 17
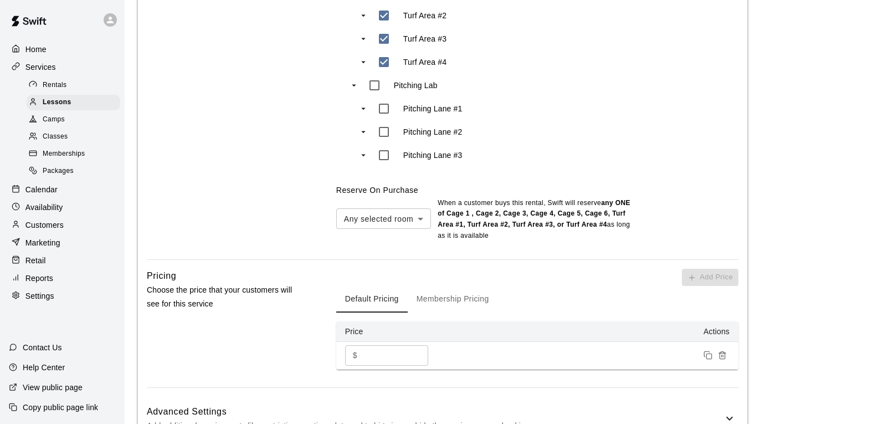
click at [395, 356] on input "*" at bounding box center [395, 355] width 66 height 20
type input "**"
click at [281, 328] on div "Pricing Choose the price that your customers will see for this service" at bounding box center [224, 328] width 154 height 119
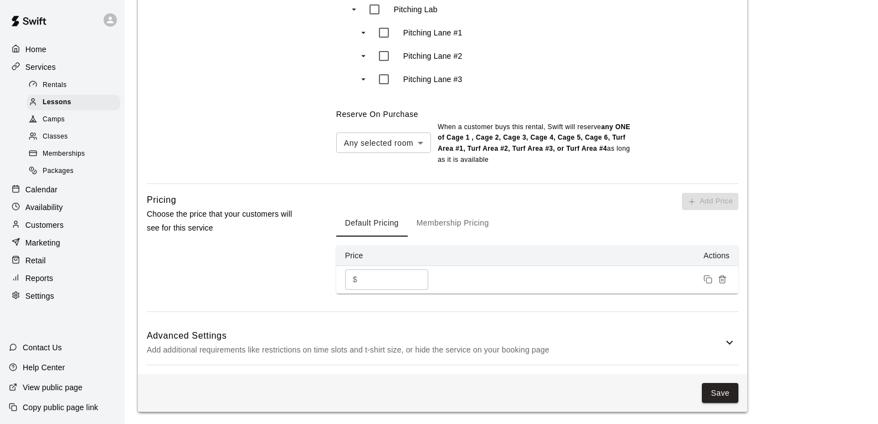
scroll to position [853, 0]
click at [439, 224] on button "Membership Pricing" at bounding box center [453, 222] width 90 height 27
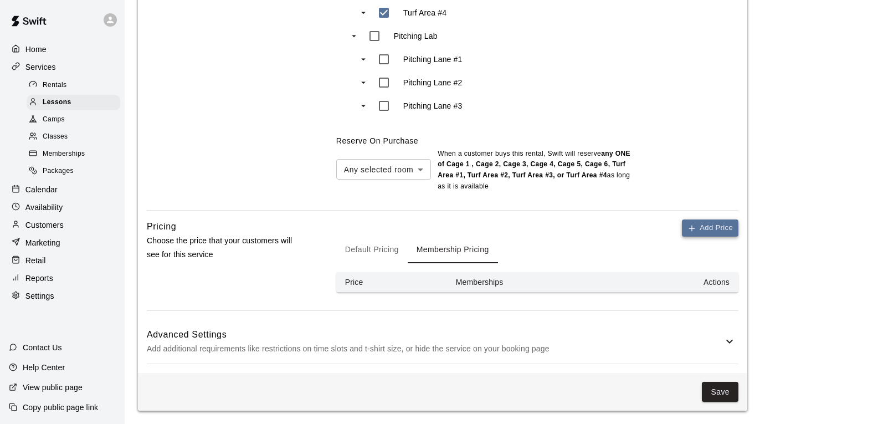
click at [699, 225] on button "Add Price" at bounding box center [710, 227] width 56 height 17
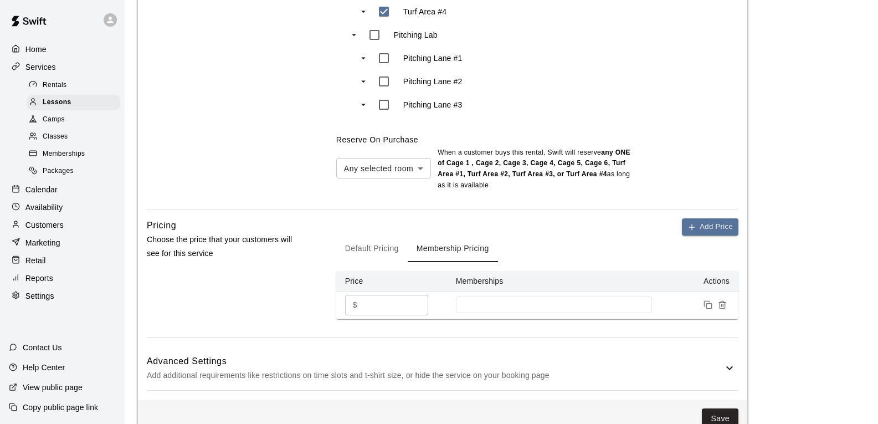
click at [373, 302] on input "*" at bounding box center [395, 305] width 66 height 20
type input "*"
click at [227, 305] on div "Pricing Choose the price that your customers will see for this service" at bounding box center [224, 277] width 154 height 119
click at [414, 307] on input "**" at bounding box center [395, 305] width 66 height 20
click at [493, 311] on div at bounding box center [554, 304] width 196 height 17
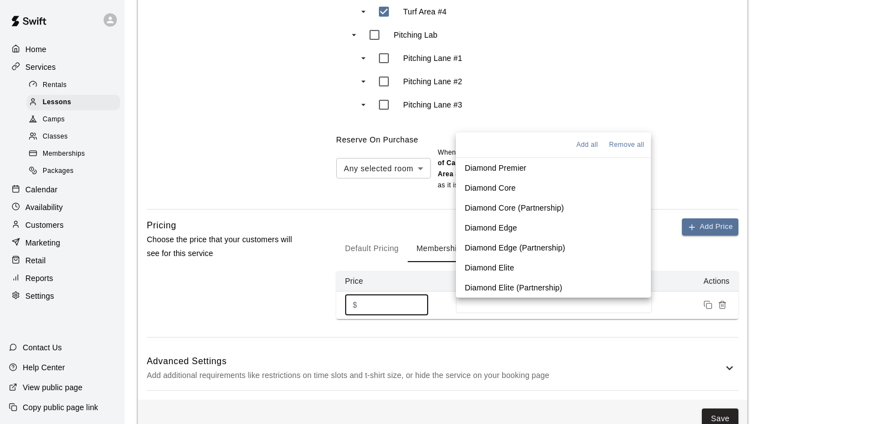
click at [495, 169] on p "Diamond Premier" at bounding box center [495, 167] width 61 height 11
click at [496, 188] on p "Diamond Core" at bounding box center [490, 186] width 51 height 11
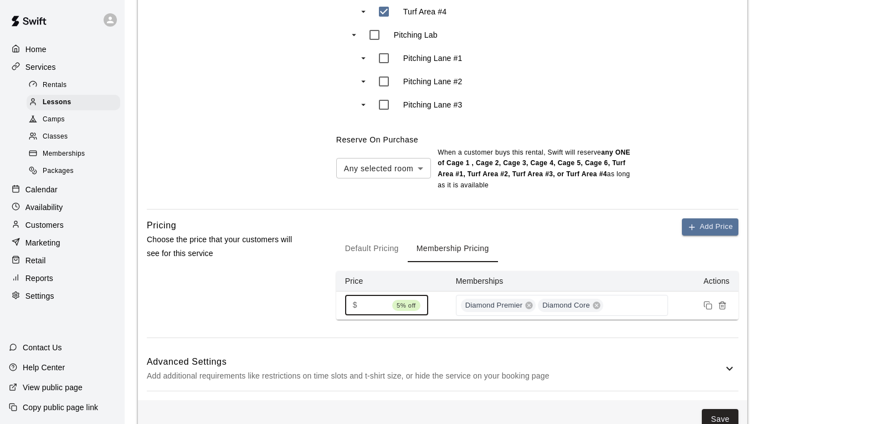
click at [383, 310] on input "**" at bounding box center [375, 305] width 26 height 20
click at [382, 310] on input "**" at bounding box center [375, 305] width 26 height 20
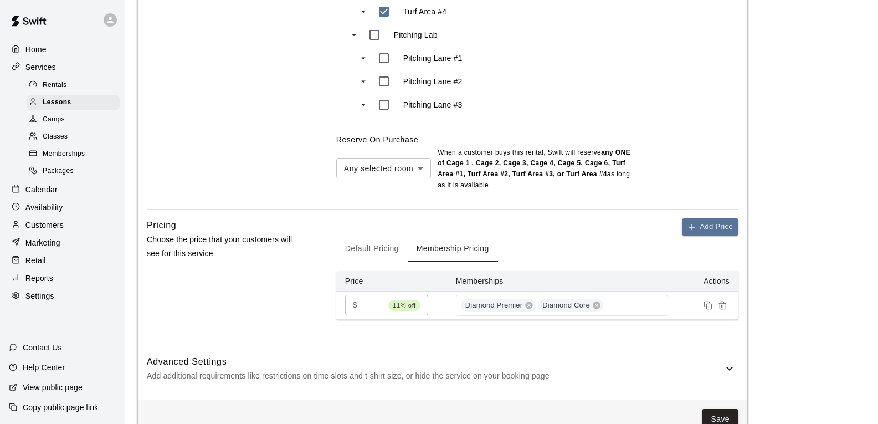
click at [317, 314] on div "Pricing Choose the price that your customers will see for this service Add Pric…" at bounding box center [442, 277] width 591 height 119
click at [625, 305] on div "Diamond Premier Diamond Core" at bounding box center [562, 305] width 212 height 21
click at [378, 308] on input "**" at bounding box center [373, 305] width 22 height 20
click at [380, 303] on input "**" at bounding box center [373, 305] width 22 height 20
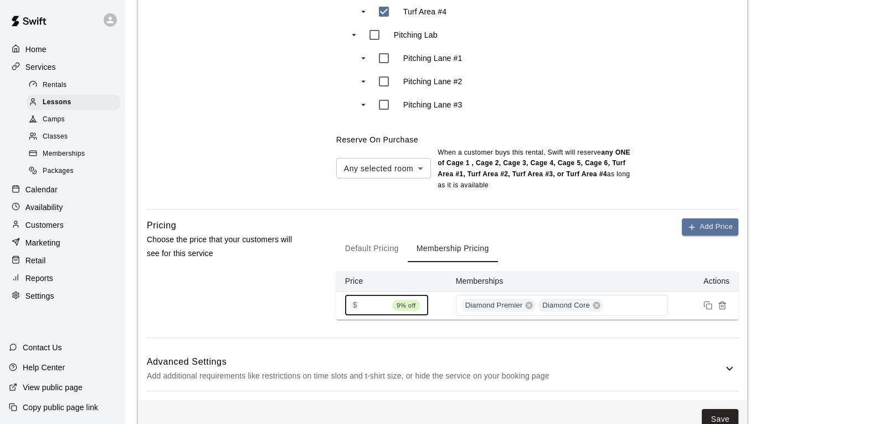
click at [383, 310] on input "**" at bounding box center [375, 305] width 26 height 20
type input "*****"
click at [274, 316] on div "Pricing Choose the price that your customers will see for this service" at bounding box center [224, 277] width 154 height 119
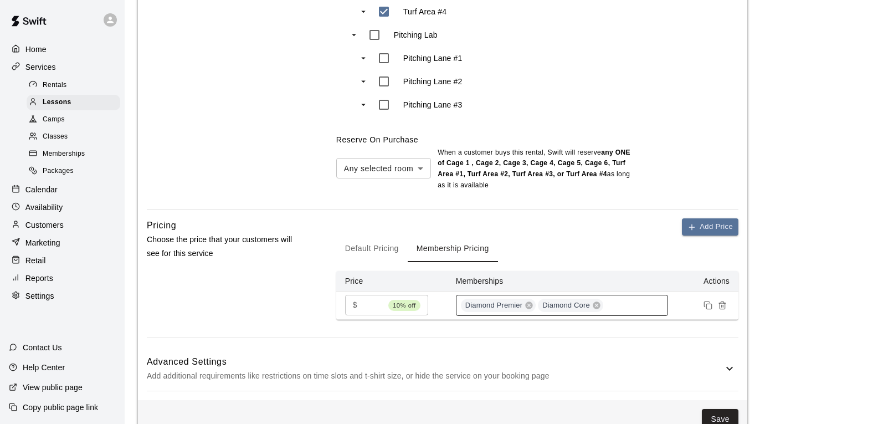
click at [634, 298] on div "Diamond Premier Diamond Core" at bounding box center [562, 305] width 212 height 21
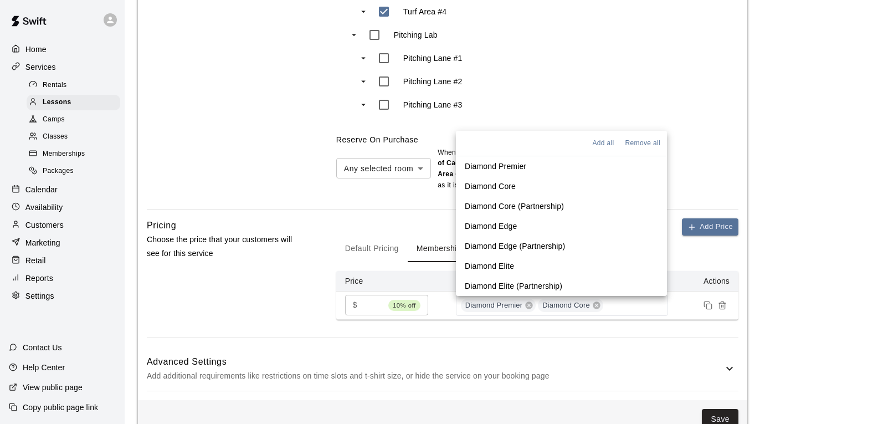
click at [541, 206] on p "Diamond Core (Partnership)" at bounding box center [514, 205] width 99 height 11
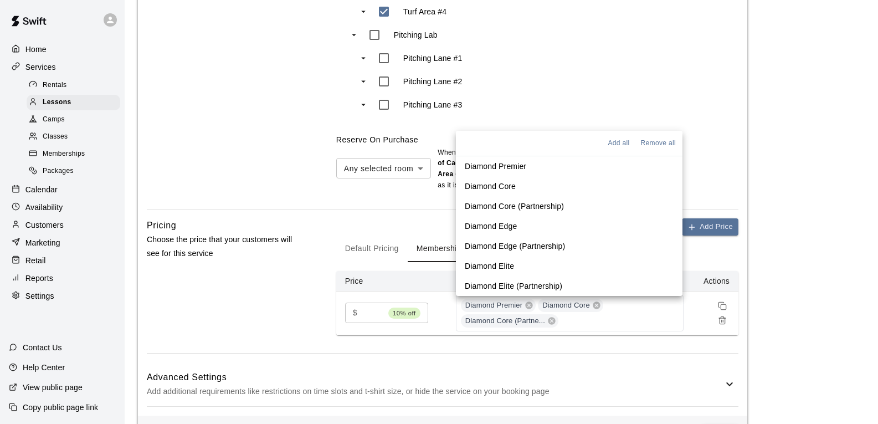
click at [517, 223] on p "Diamond Edge" at bounding box center [491, 225] width 52 height 11
click at [518, 244] on p "Diamond Edge (Partnership)" at bounding box center [515, 245] width 100 height 11
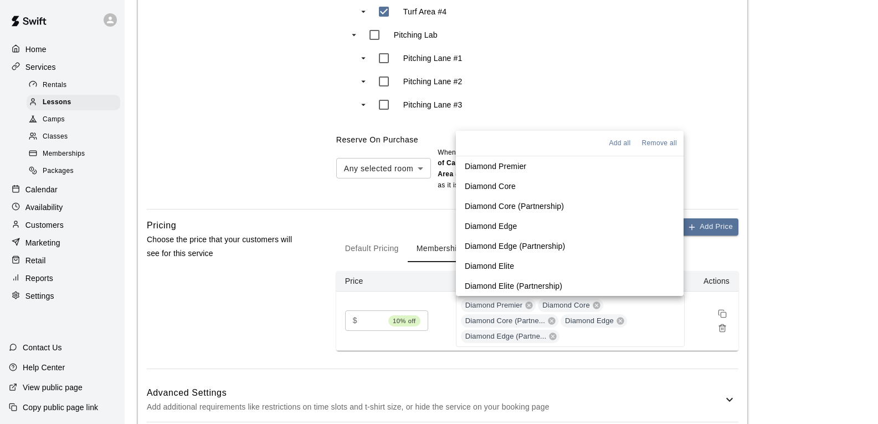
click at [511, 264] on p "Diamond Elite" at bounding box center [489, 265] width 49 height 11
click at [511, 284] on p "Diamond Elite (Partnership)" at bounding box center [513, 285] width 97 height 11
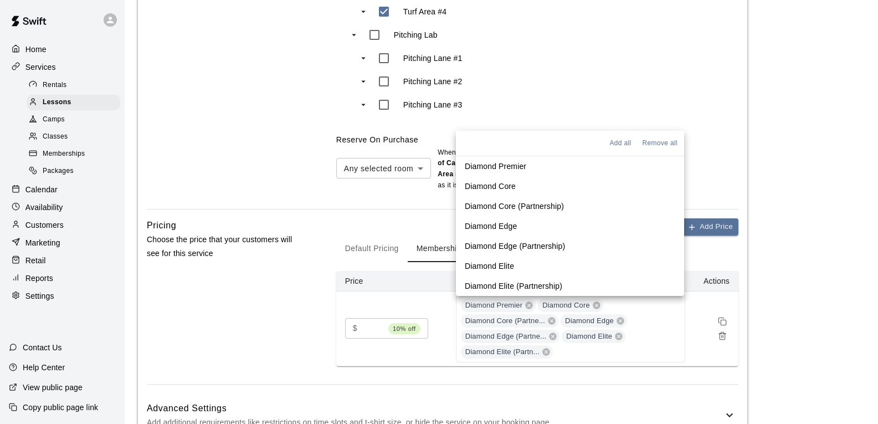
click at [263, 326] on div "Pricing Choose the price that your customers will see for this service" at bounding box center [224, 301] width 154 height 166
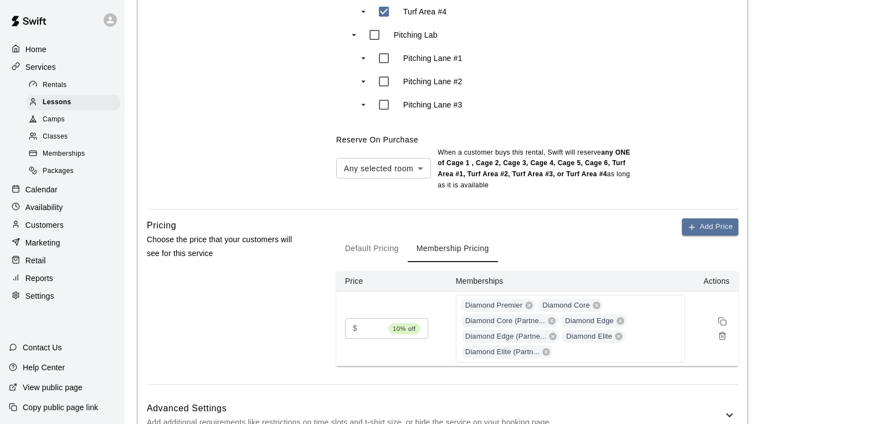
click at [234, 332] on div "Pricing Choose the price that your customers will see for this service" at bounding box center [224, 301] width 154 height 166
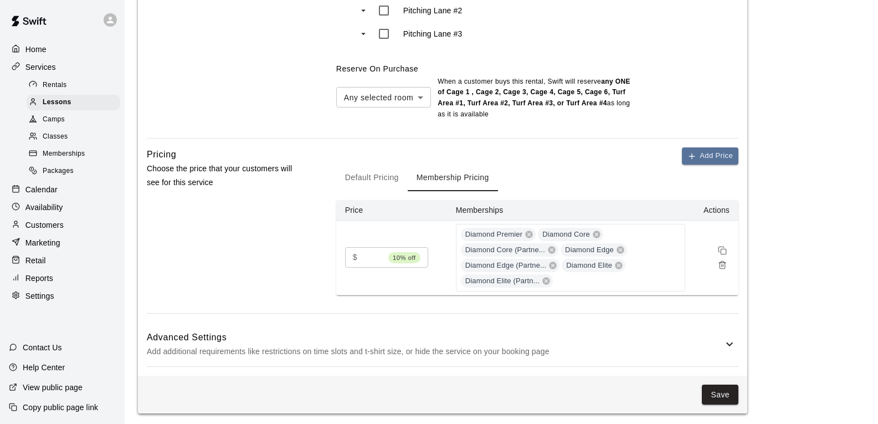
scroll to position [900, 0]
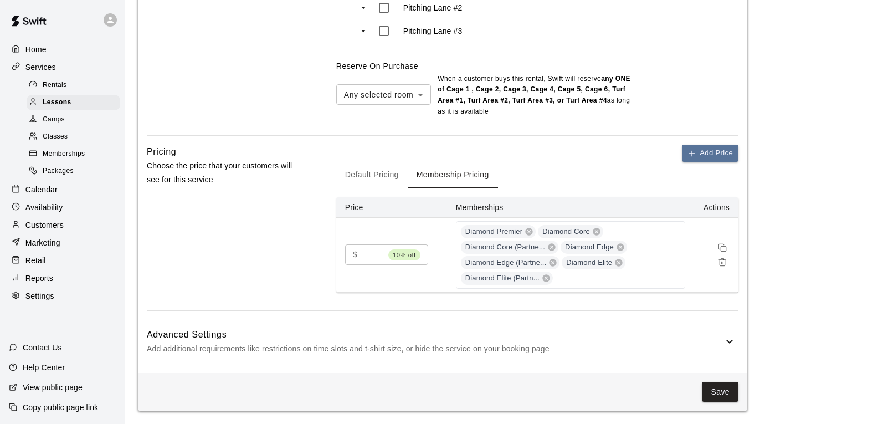
click at [724, 338] on icon at bounding box center [729, 340] width 13 height 13
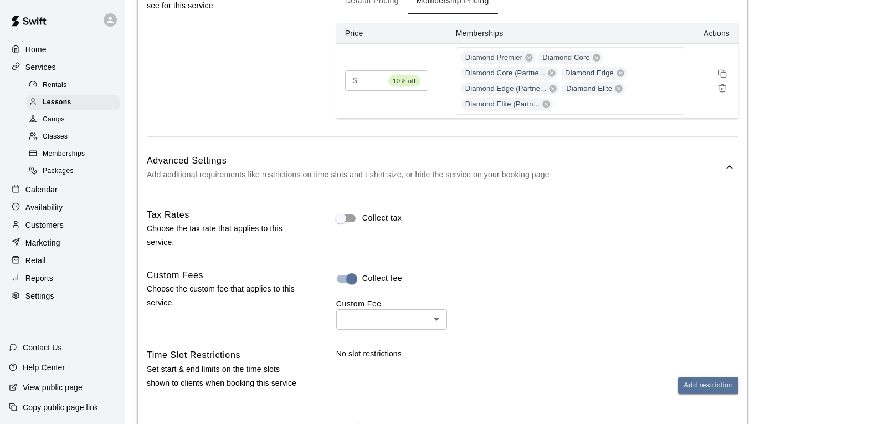
scroll to position [1122, 0]
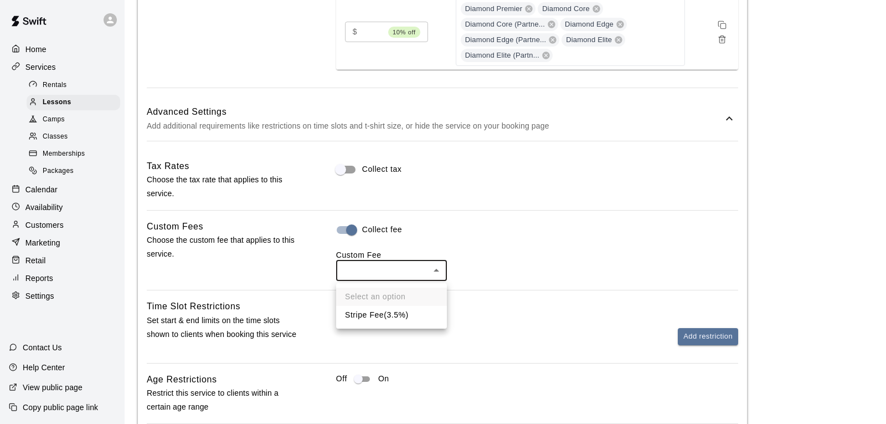
click at [364, 315] on li "Stripe Fee ( 3.5% )" at bounding box center [391, 315] width 111 height 18
type input "***"
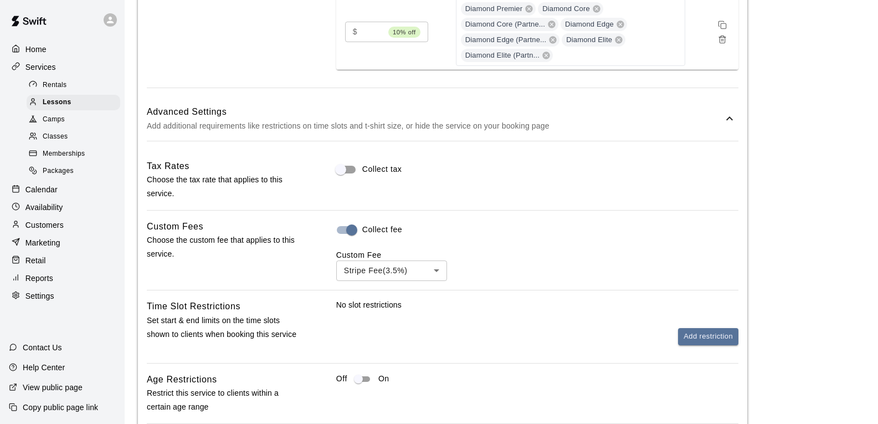
click at [267, 253] on p "Choose the custom fee that applies to this service." at bounding box center [224, 247] width 154 height 28
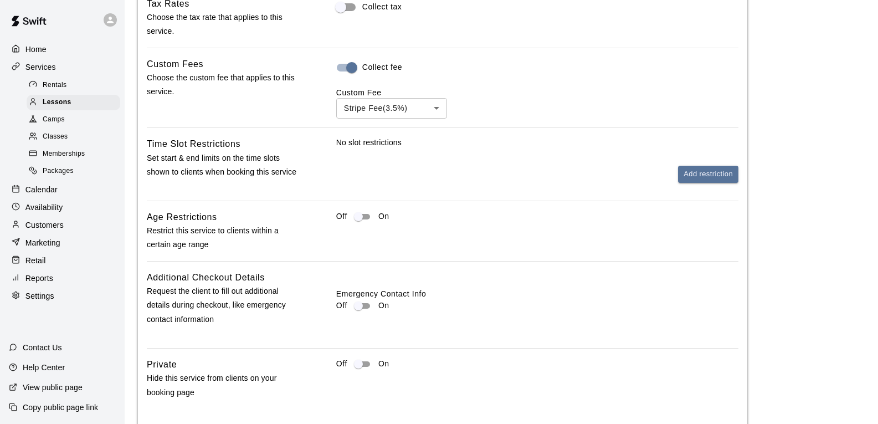
scroll to position [1340, 0]
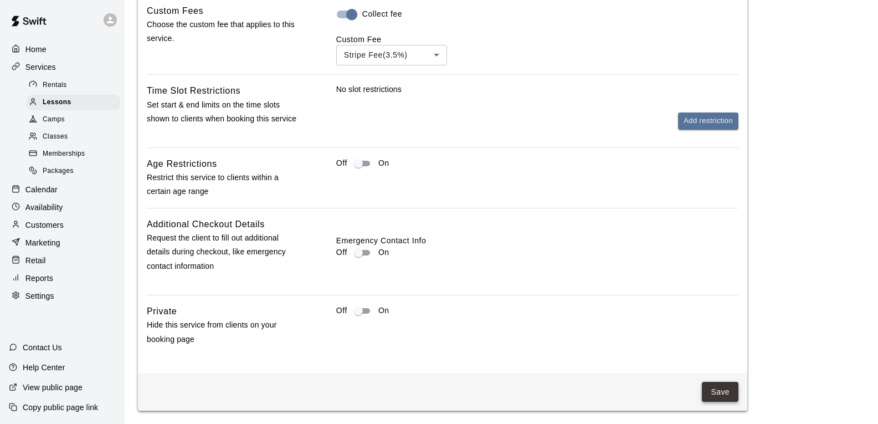
click at [716, 393] on button "Save" at bounding box center [720, 392] width 37 height 20
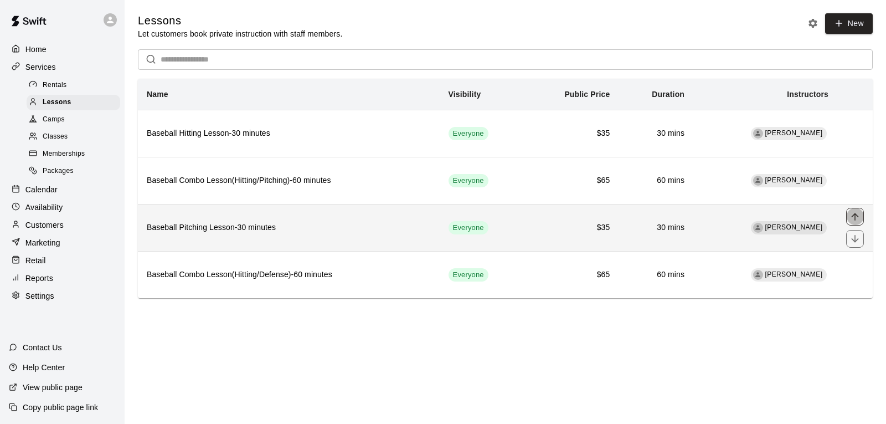
click at [852, 215] on icon "move item up" at bounding box center [854, 216] width 11 height 11
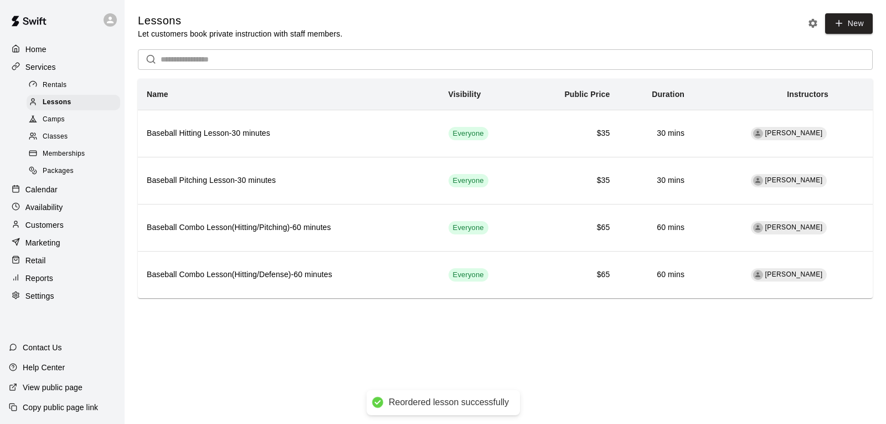
click at [514, 329] on html "Reordered lesson successfully Home Services Rentals Lessons Camps Classes Membe…" at bounding box center [443, 164] width 886 height 329
click at [76, 153] on span "Memberships" at bounding box center [64, 153] width 42 height 11
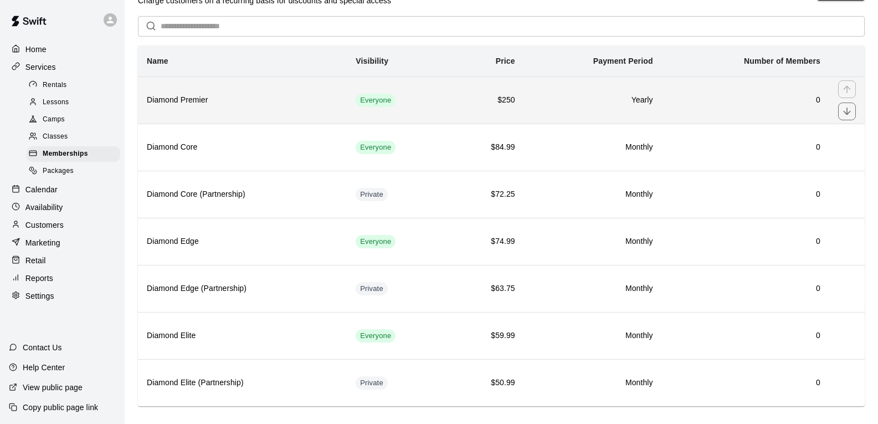
scroll to position [48, 0]
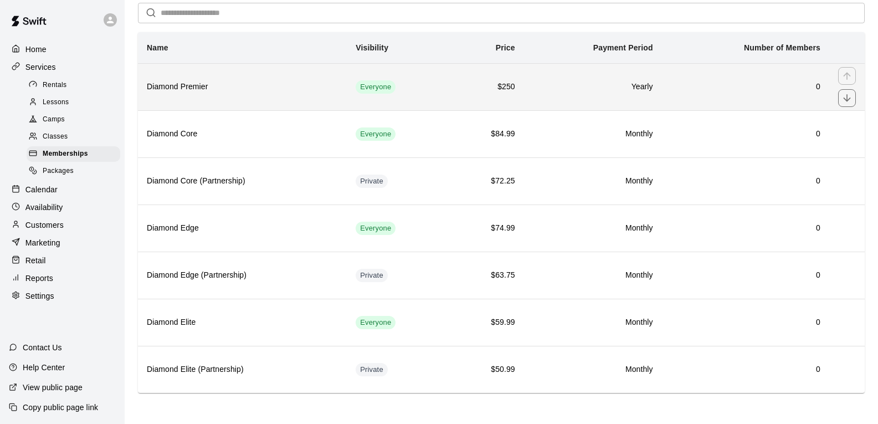
click at [190, 85] on h6 "Diamond Premier" at bounding box center [242, 87] width 191 height 12
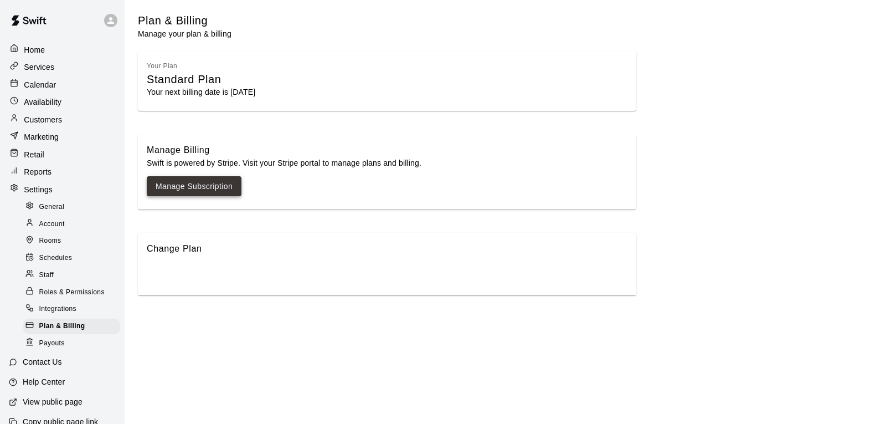
click at [203, 185] on link "Manage Subscription" at bounding box center [194, 186] width 77 height 14
click at [37, 64] on p "Services" at bounding box center [39, 66] width 30 height 11
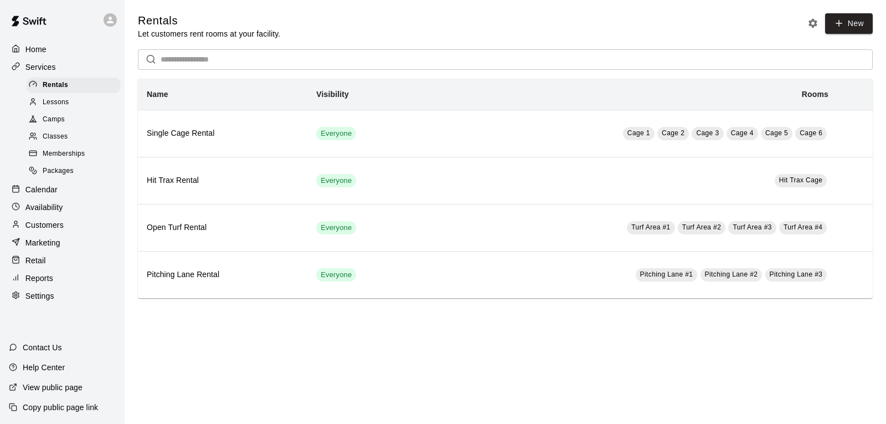
click at [69, 105] on span "Lessons" at bounding box center [56, 102] width 27 height 11
